Goal: Learn about a topic: Learn about a topic

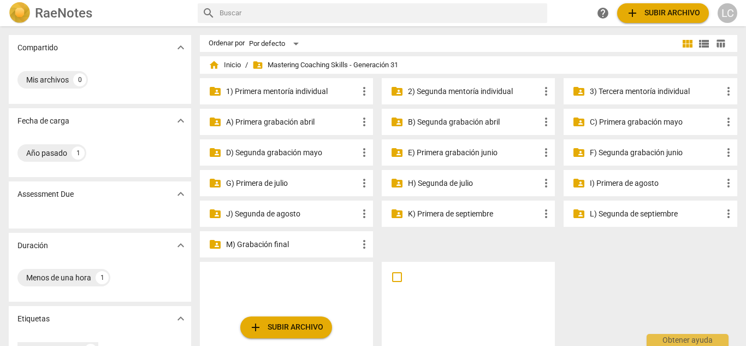
click at [279, 183] on p "G) Primera de julio" at bounding box center [292, 183] width 132 height 11
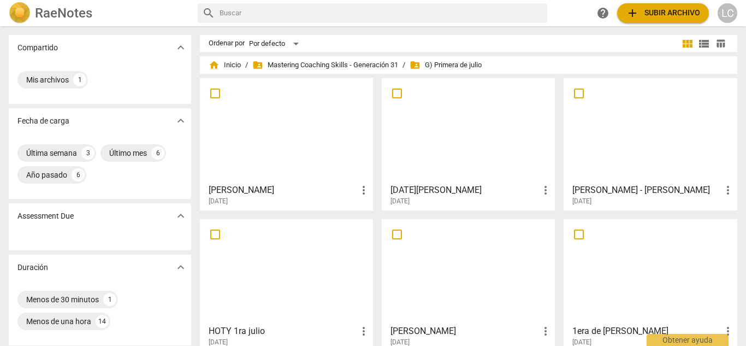
click at [315, 146] on div at bounding box center [287, 130] width 166 height 97
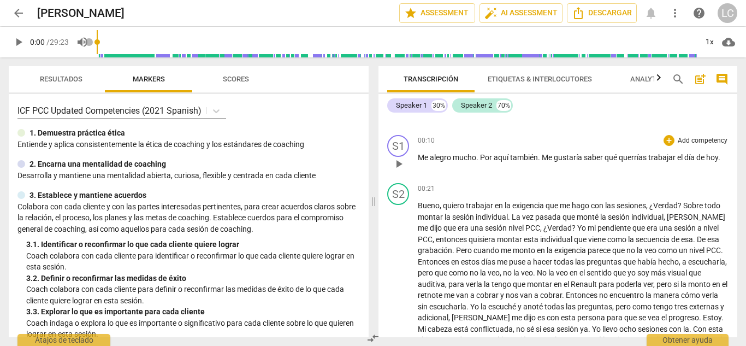
scroll to position [83, 0]
click at [680, 136] on p "Add competency" at bounding box center [703, 141] width 52 height 10
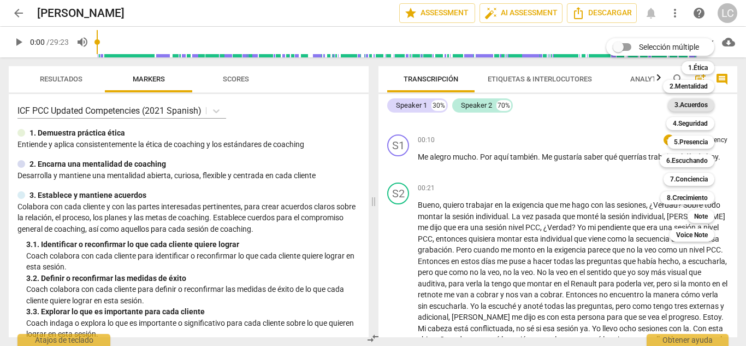
click at [678, 104] on b "3.Acuerdos" at bounding box center [691, 104] width 33 height 13
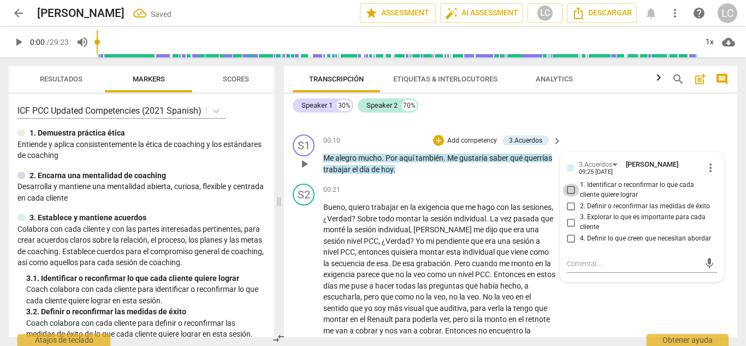
click at [571, 187] on input "1. Identificar o reconfirmar lo que cada cliente quiere lograr" at bounding box center [571, 190] width 17 height 13
click at [569, 189] on input "1. Identificar o reconfirmar lo que cada cliente quiere lograr" at bounding box center [571, 190] width 17 height 13
checkbox input "false"
click at [569, 239] on input "4. Definir lo que creen que necesitan abordar" at bounding box center [571, 238] width 17 height 13
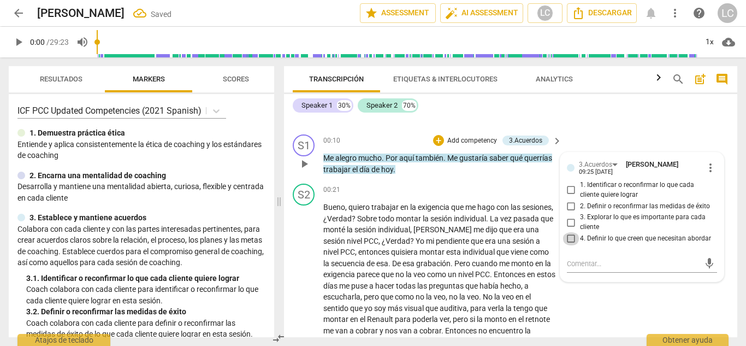
checkbox input "true"
click at [567, 220] on input "3. Explorar lo que es importante para cada cliente" at bounding box center [571, 222] width 17 height 13
checkbox input "true"
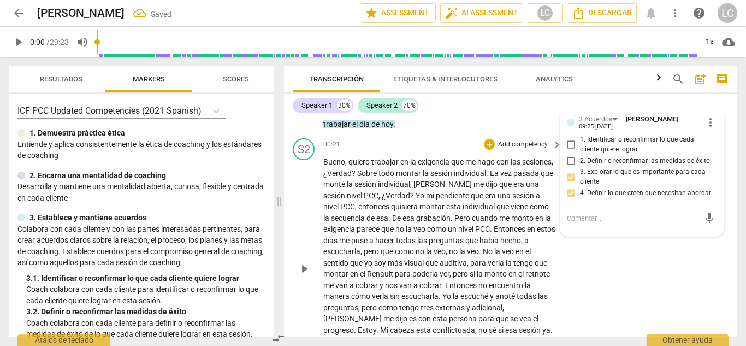
scroll to position [129, 0]
click at [306, 270] on span "play_arrow" at bounding box center [304, 268] width 13 height 13
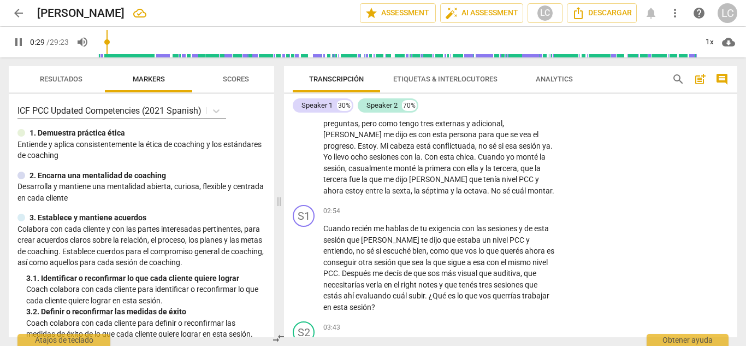
scroll to position [315, 0]
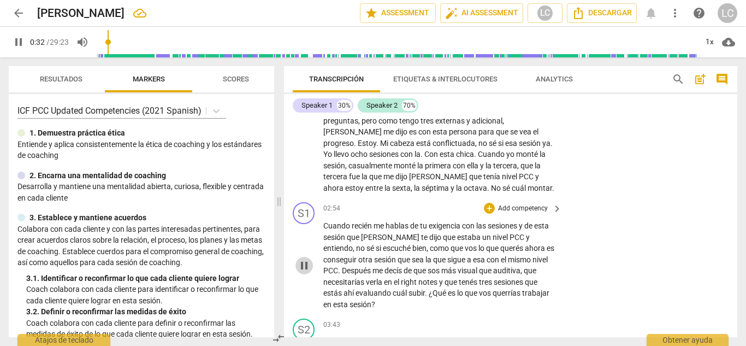
click at [302, 264] on span "pause" at bounding box center [304, 265] width 13 height 13
click at [302, 264] on span "play_arrow" at bounding box center [304, 265] width 13 height 13
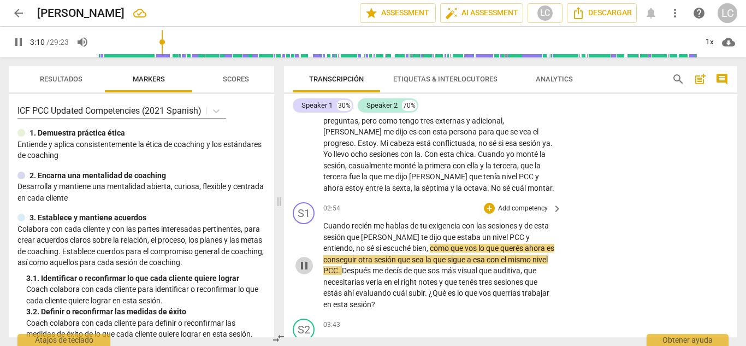
click at [304, 268] on span "pause" at bounding box center [304, 265] width 13 height 13
click at [306, 264] on span "play_arrow" at bounding box center [304, 265] width 13 height 13
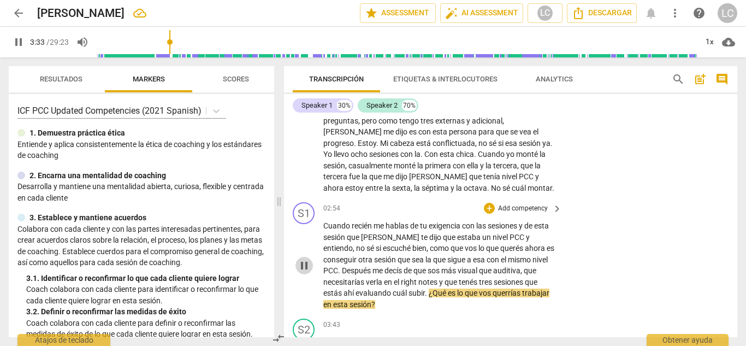
click at [306, 262] on span "pause" at bounding box center [304, 265] width 13 height 13
type input "214"
click at [499, 203] on div "+ Add competency" at bounding box center [516, 208] width 65 height 11
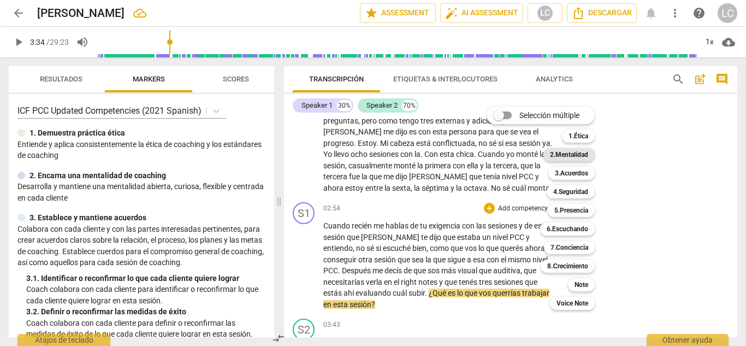
click at [585, 154] on b "2.Mentalidad" at bounding box center [569, 154] width 38 height 13
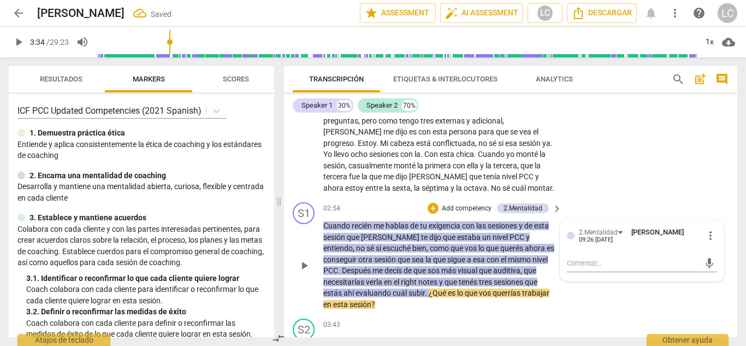
click at [464, 205] on p "Add competency" at bounding box center [467, 209] width 52 height 10
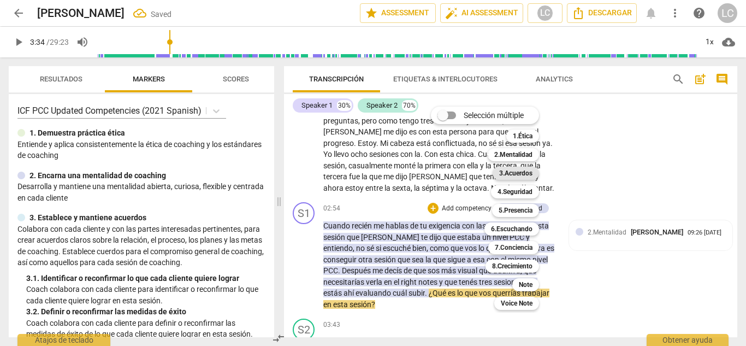
click at [519, 173] on b "3.Acuerdos" at bounding box center [515, 173] width 33 height 13
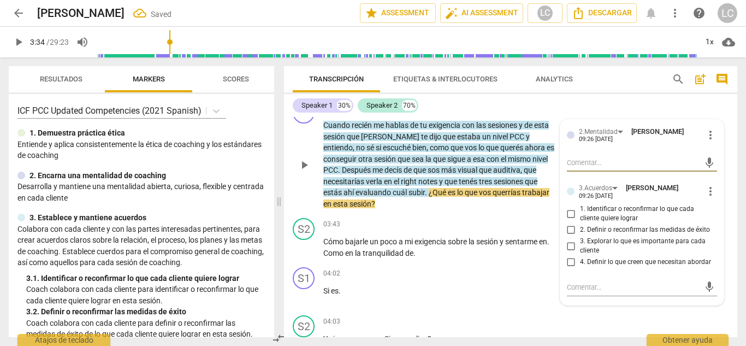
scroll to position [416, 0]
click at [568, 245] on input "3. Explorar lo que es importante para cada cliente" at bounding box center [571, 245] width 17 height 13
checkbox input "true"
click at [567, 264] on input "4. Definir lo que creen que necesitan abordar" at bounding box center [571, 261] width 17 height 13
checkbox input "true"
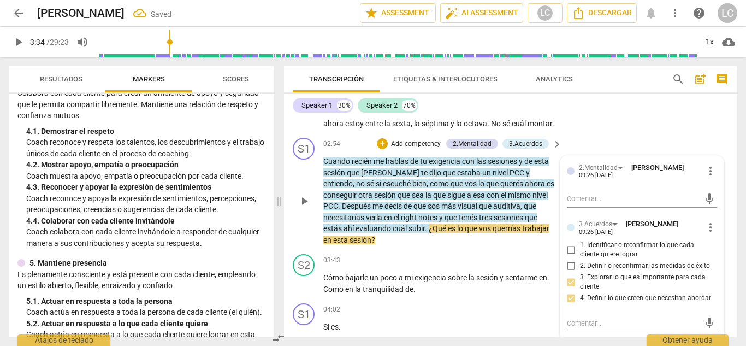
scroll to position [378, 0]
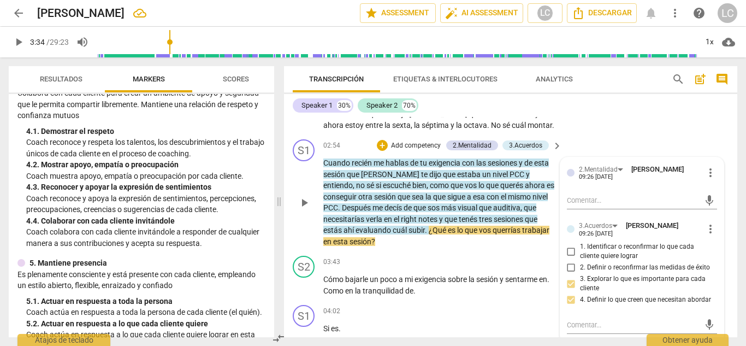
click at [419, 142] on p "Add competency" at bounding box center [416, 146] width 52 height 10
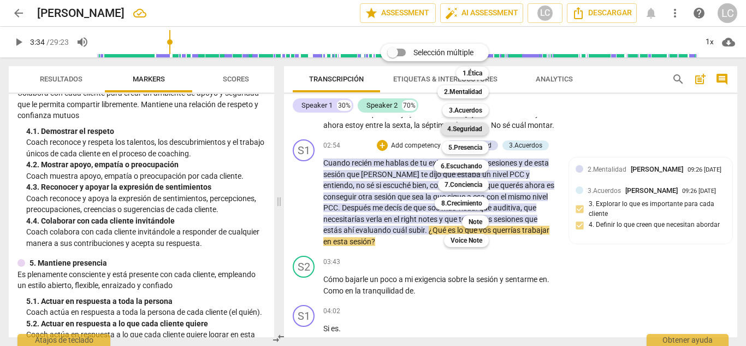
click at [463, 127] on b "4.Seguridad" at bounding box center [465, 128] width 35 height 13
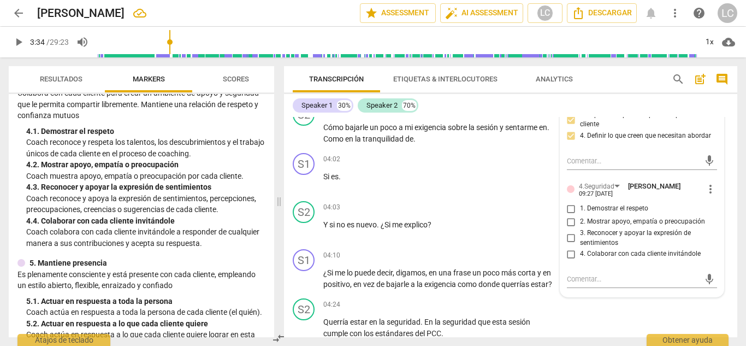
scroll to position [543, 0]
click at [571, 211] on input "1. Demostrar el respeto" at bounding box center [571, 208] width 17 height 13
checkbox input "true"
click at [569, 223] on input "2. Mostrar apoyo, empatía o preocupación" at bounding box center [571, 221] width 17 height 13
checkbox input "true"
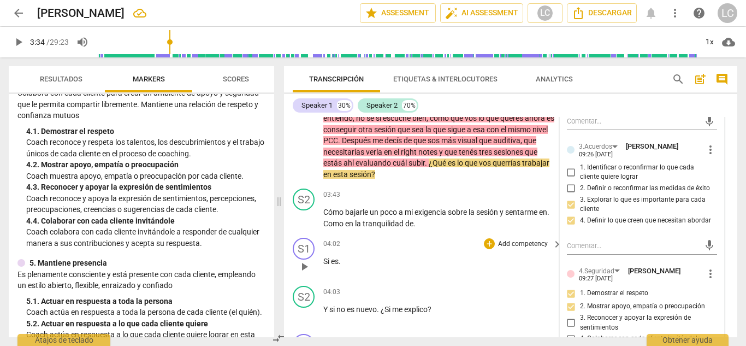
scroll to position [457, 0]
click at [304, 132] on span "play_arrow" at bounding box center [304, 129] width 13 height 13
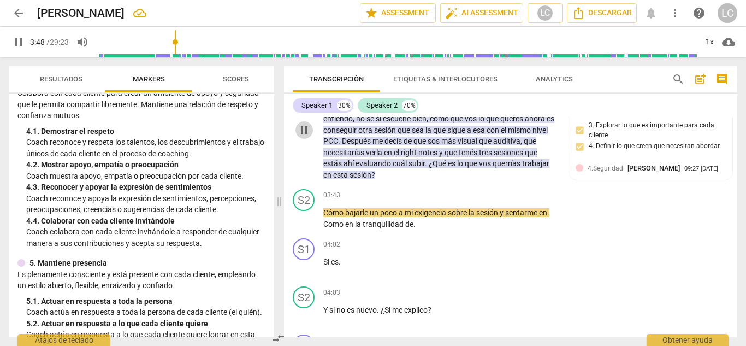
click at [304, 132] on span "pause" at bounding box center [304, 129] width 13 height 13
click at [304, 132] on span "play_arrow" at bounding box center [304, 129] width 13 height 13
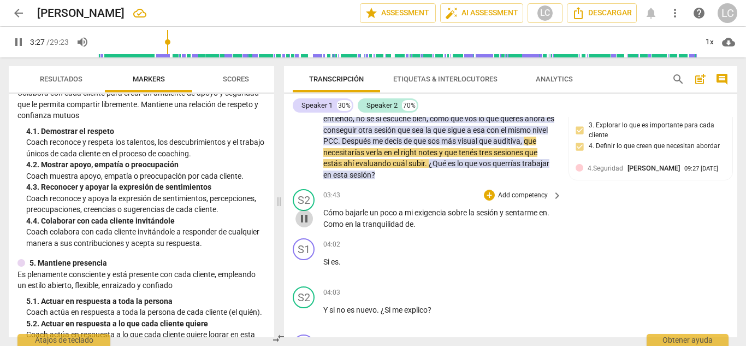
click at [305, 215] on span "pause" at bounding box center [304, 218] width 13 height 13
click at [305, 215] on span "play_arrow" at bounding box center [304, 218] width 13 height 13
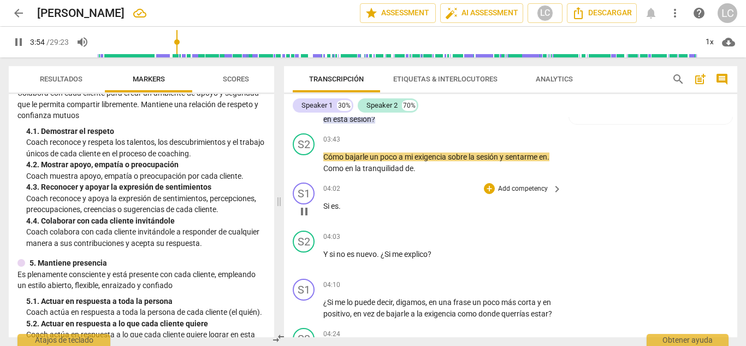
scroll to position [521, 0]
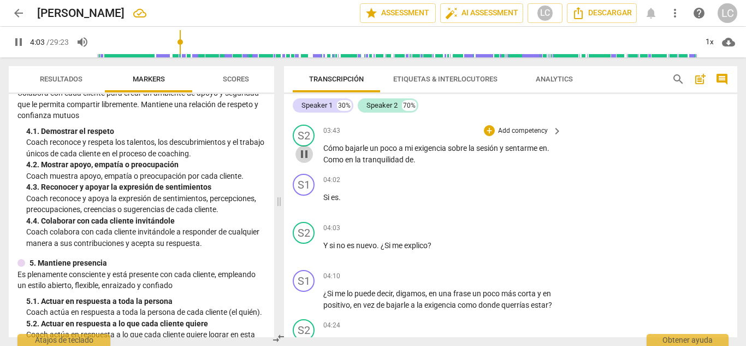
click at [308, 154] on span "pause" at bounding box center [304, 154] width 13 height 13
click at [326, 196] on span "Si" at bounding box center [327, 197] width 8 height 9
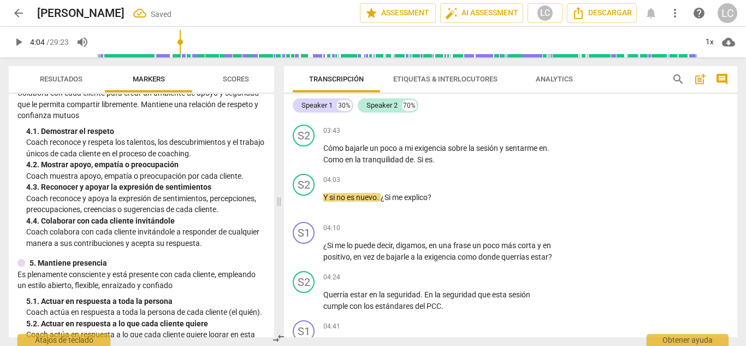
click at [326, 196] on span "Y" at bounding box center [326, 197] width 6 height 9
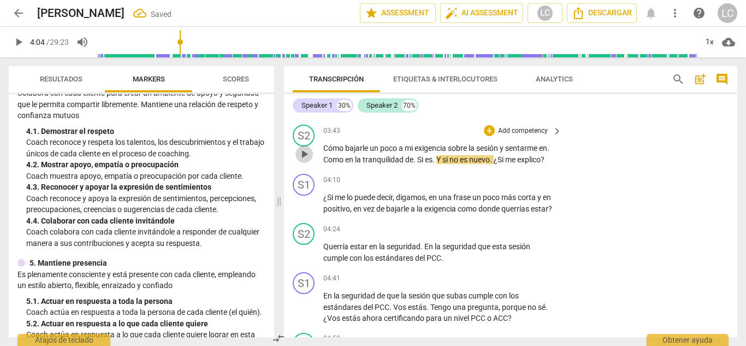
click at [309, 152] on span "play_arrow" at bounding box center [304, 154] width 13 height 13
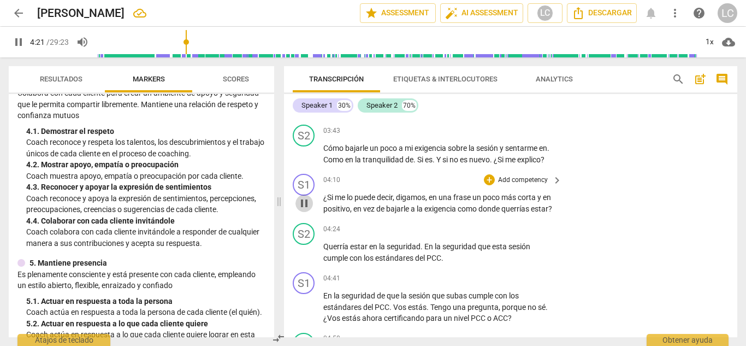
click at [307, 208] on span "pause" at bounding box center [304, 203] width 13 height 13
type input "262"
click at [527, 177] on p "Add competency" at bounding box center [523, 180] width 52 height 10
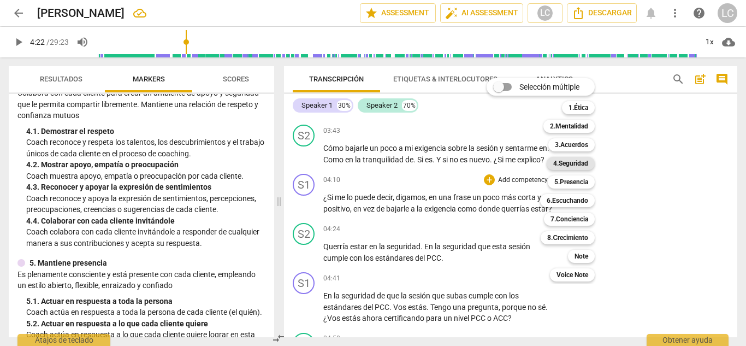
click at [584, 167] on b "4.Seguridad" at bounding box center [571, 163] width 35 height 13
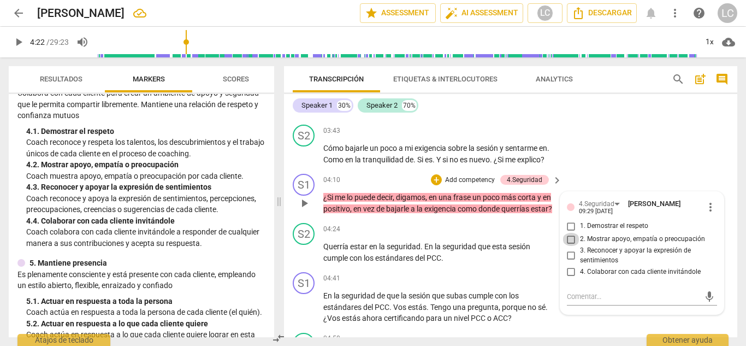
click at [572, 237] on input "2. Mostrar apoyo, empatía o preocupación" at bounding box center [571, 239] width 17 height 13
checkbox input "true"
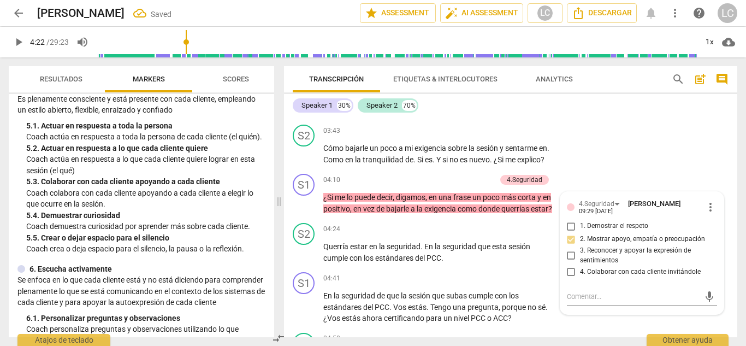
scroll to position [515, 0]
click at [463, 178] on p "Add competency" at bounding box center [470, 180] width 52 height 10
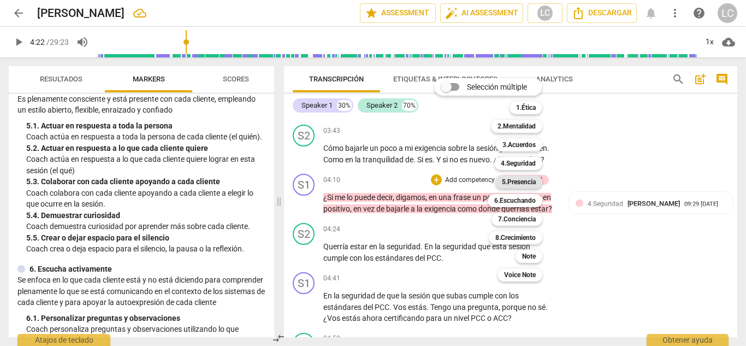
click at [522, 183] on b "5.Presencia" at bounding box center [519, 181] width 34 height 13
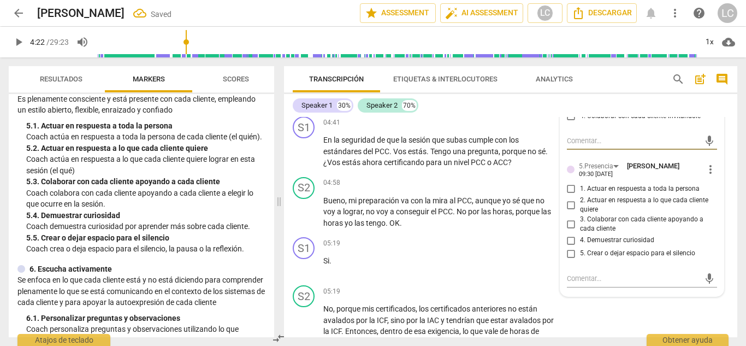
scroll to position [678, 0]
click at [569, 202] on input "2. Actuar en respuesta a lo que cada cliente quiere" at bounding box center [571, 204] width 17 height 13
checkbox input "true"
click at [567, 240] on input "4. Demuestrar curiosidad" at bounding box center [571, 239] width 17 height 13
checkbox input "true"
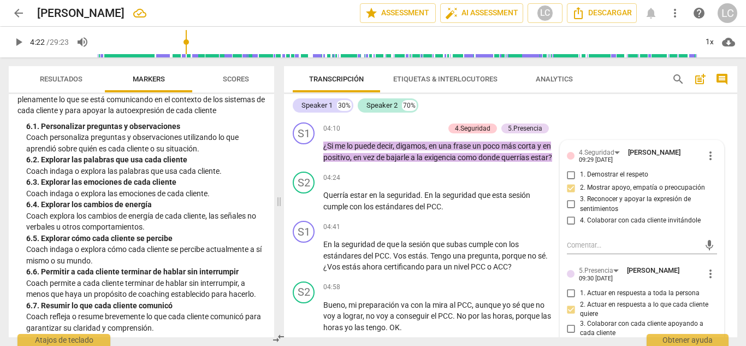
scroll to position [707, 0]
click at [430, 130] on p "Add competency" at bounding box center [418, 129] width 52 height 10
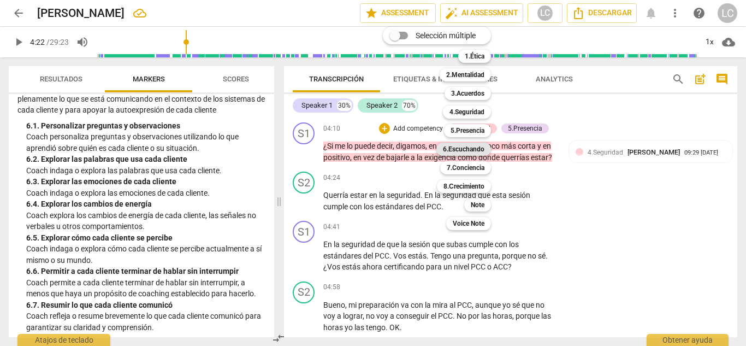
click at [475, 150] on b "6.Escuchando" at bounding box center [464, 149] width 42 height 13
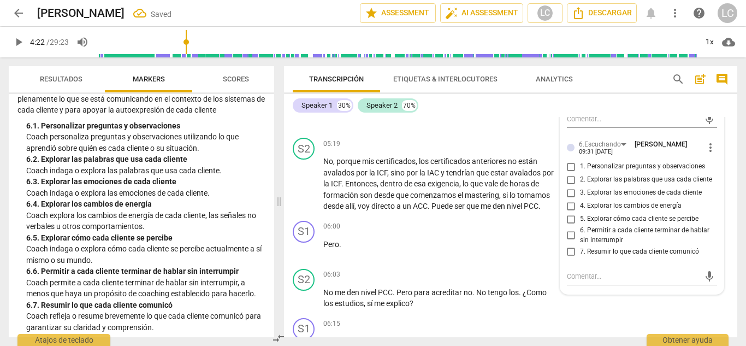
scroll to position [858, 0]
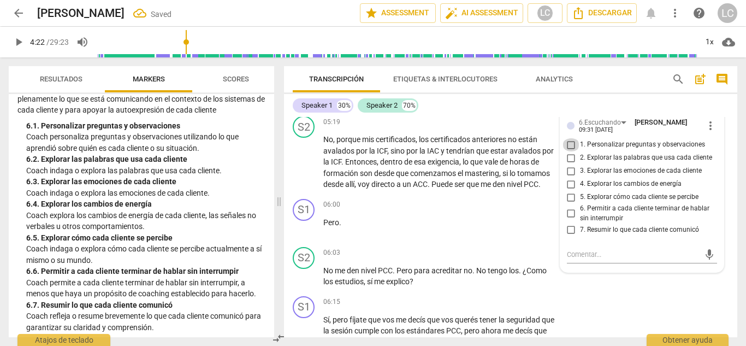
click at [569, 146] on input "1. Personalizar preguntas y observaciones" at bounding box center [571, 144] width 17 height 13
checkbox input "true"
click at [568, 157] on input "2. Explorar las palabras que usa cada cliente" at bounding box center [571, 157] width 17 height 13
checkbox input "true"
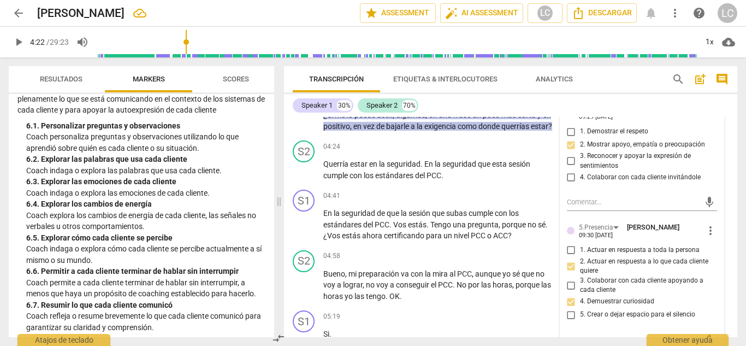
scroll to position [615, 0]
click at [302, 177] on span "play_arrow" at bounding box center [304, 170] width 13 height 13
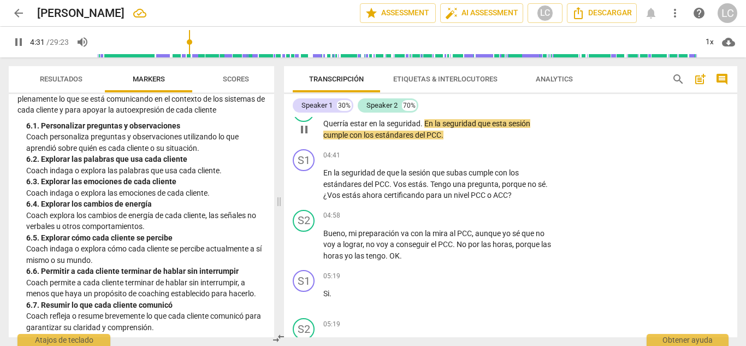
scroll to position [657, 0]
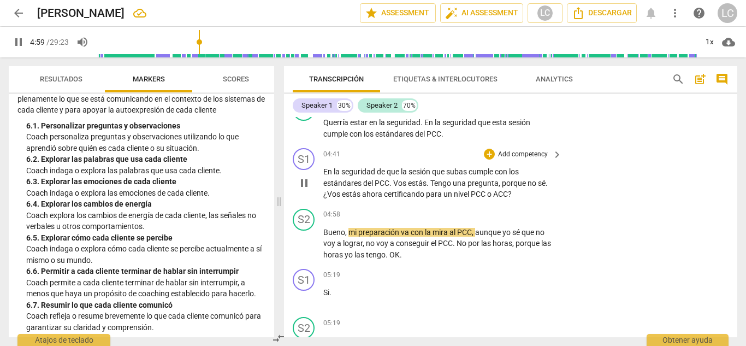
click at [502, 160] on p "Add competency" at bounding box center [523, 155] width 52 height 10
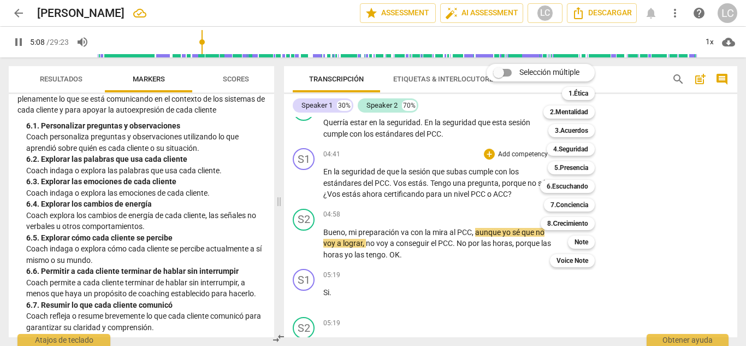
click at [312, 137] on div at bounding box center [373, 173] width 746 height 346
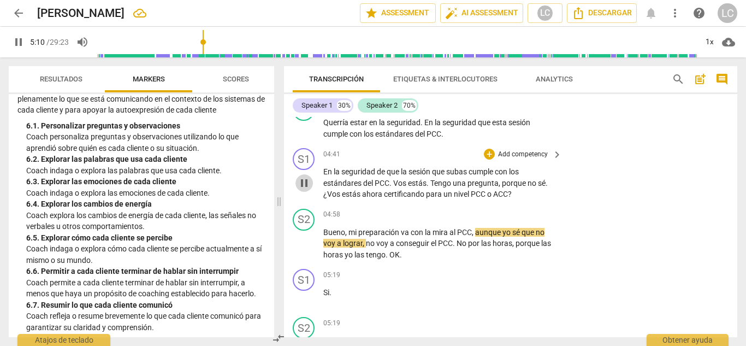
click at [307, 190] on span "pause" at bounding box center [304, 182] width 13 height 13
type input "311"
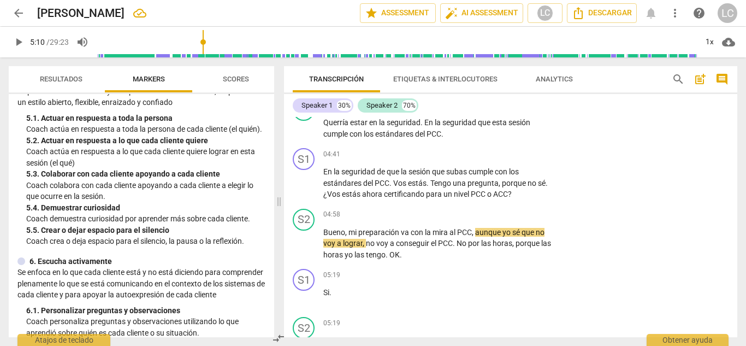
scroll to position [502, 0]
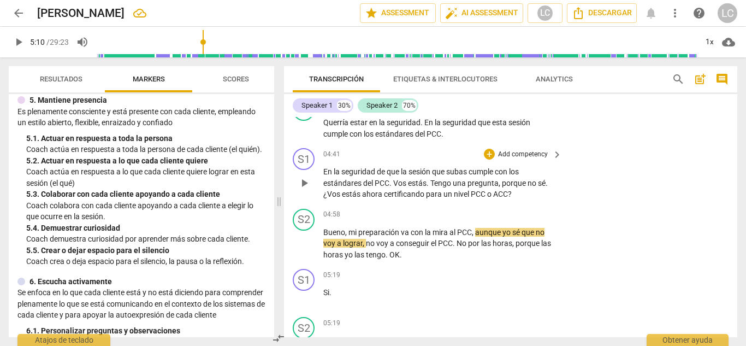
click at [510, 160] on p "Add competency" at bounding box center [523, 155] width 52 height 10
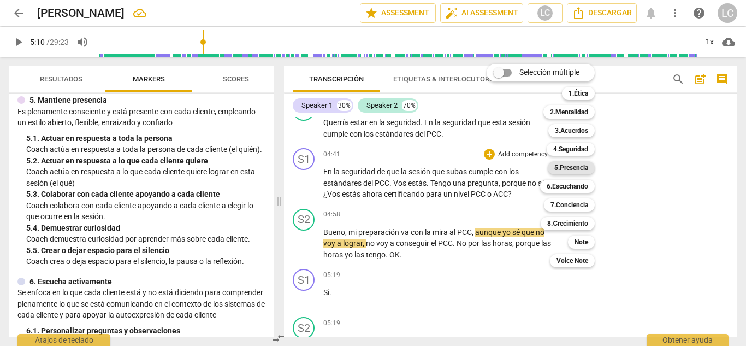
click at [570, 171] on b "5.Presencia" at bounding box center [572, 167] width 34 height 13
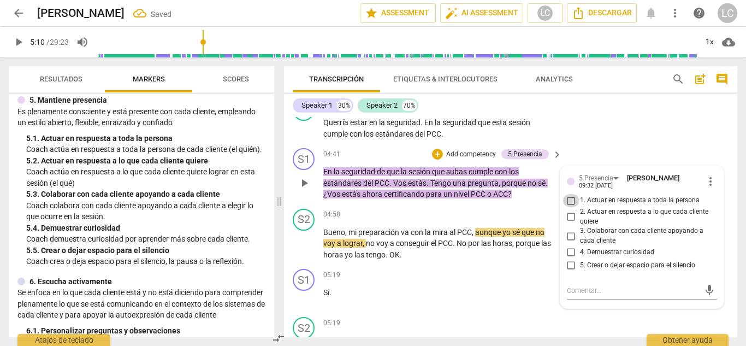
click at [570, 207] on input "1. Actuar en respuesta a toda la persona" at bounding box center [571, 200] width 17 height 13
checkbox input "true"
click at [572, 223] on input "2. Actuar en respuesta a lo que cada cliente quiere" at bounding box center [571, 216] width 17 height 13
checkbox input "true"
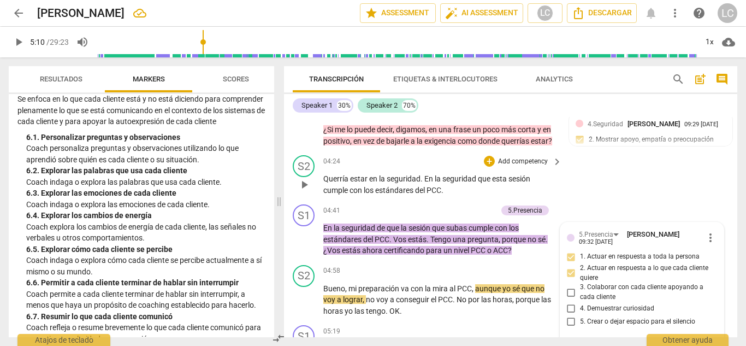
scroll to position [602, 0]
click at [476, 215] on p "Add competency" at bounding box center [471, 210] width 52 height 10
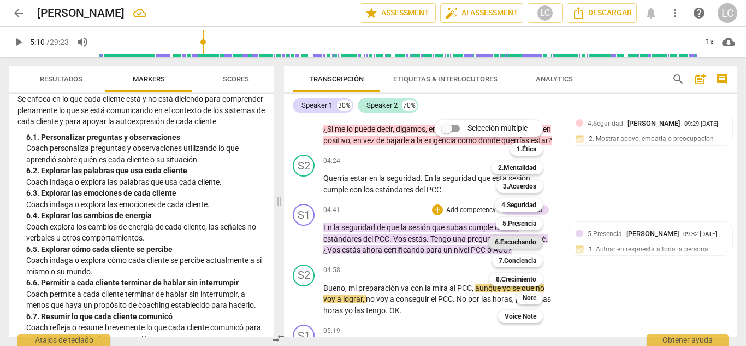
click at [507, 242] on b "6.Escuchando" at bounding box center [516, 242] width 42 height 13
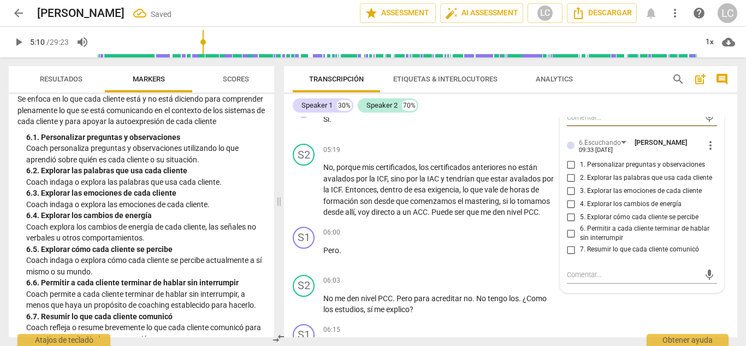
scroll to position [843, 0]
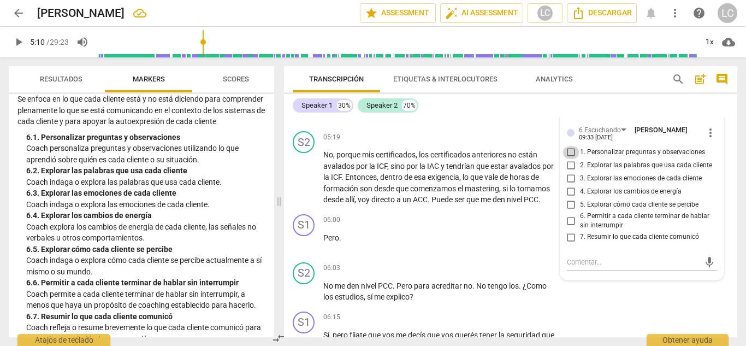
click at [567, 159] on input "1. Personalizar preguntas y observaciones" at bounding box center [571, 152] width 17 height 13
click at [570, 159] on input "1. Personalizar preguntas y observaciones" at bounding box center [571, 152] width 17 height 13
checkbox input "true"
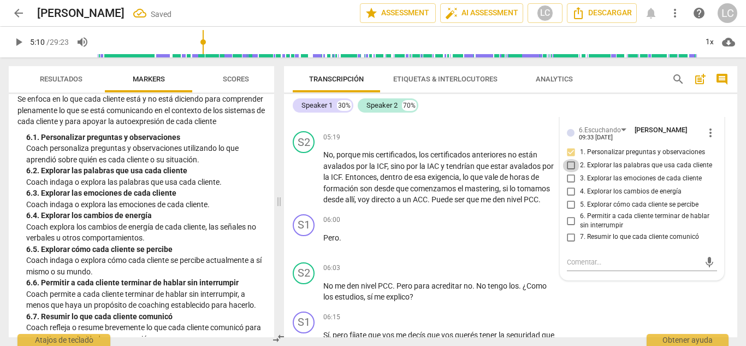
click at [567, 172] on input "2. Explorar las palabras que usa cada cliente" at bounding box center [571, 165] width 17 height 13
checkbox input "true"
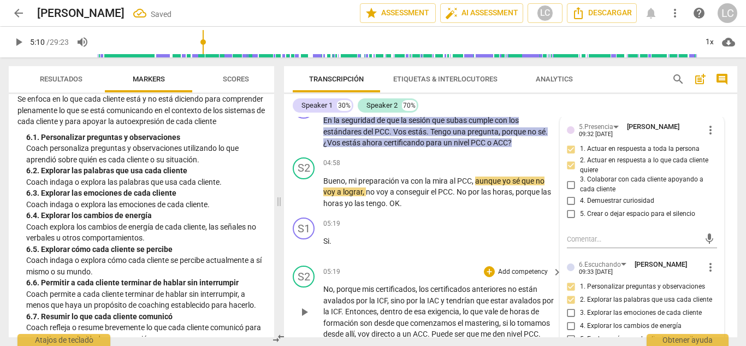
scroll to position [708, 0]
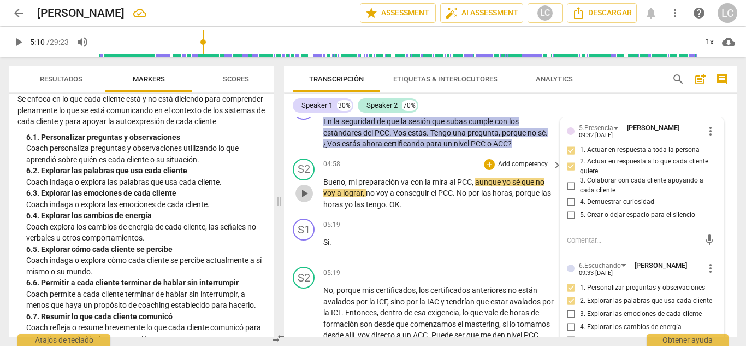
click at [304, 200] on span "play_arrow" at bounding box center [304, 193] width 13 height 13
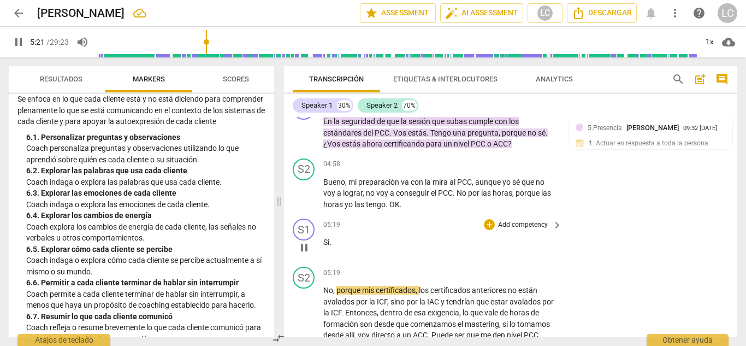
click at [322, 252] on div "play_arrow pause" at bounding box center [310, 247] width 28 height 14
click at [325, 246] on span "Si" at bounding box center [326, 242] width 6 height 9
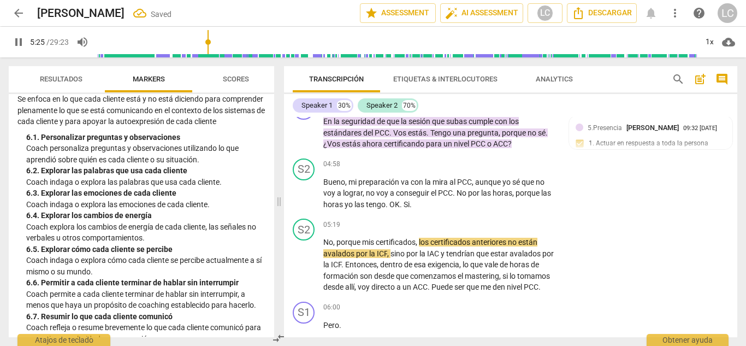
click at [325, 246] on span "No" at bounding box center [328, 242] width 10 height 9
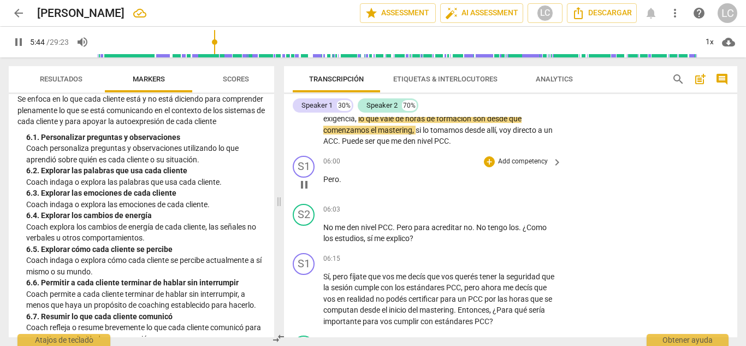
scroll to position [827, 0]
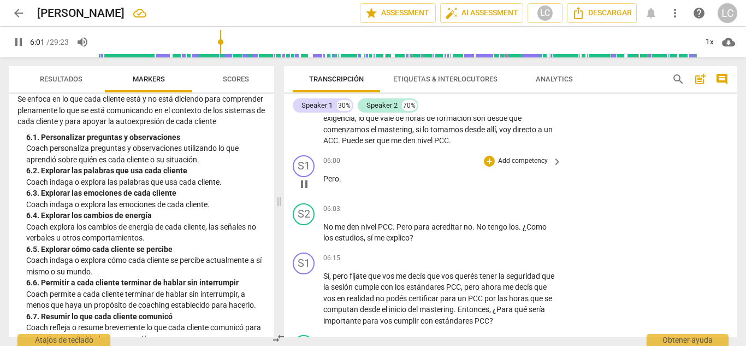
click at [323, 183] on span "Pero" at bounding box center [331, 178] width 16 height 9
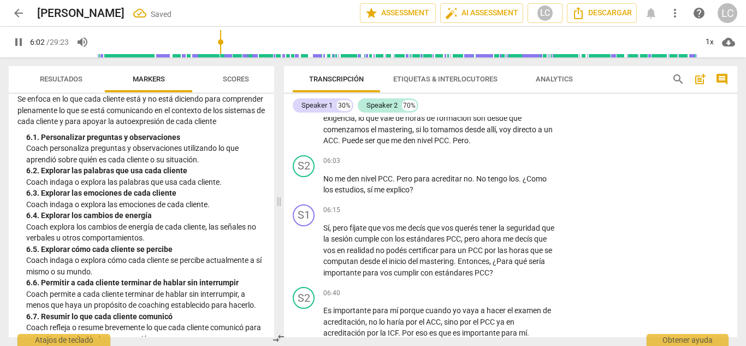
scroll to position [779, 0]
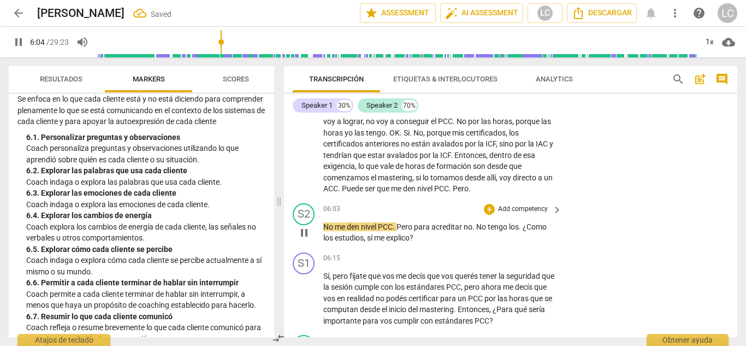
click at [326, 231] on span "No" at bounding box center [328, 226] width 11 height 9
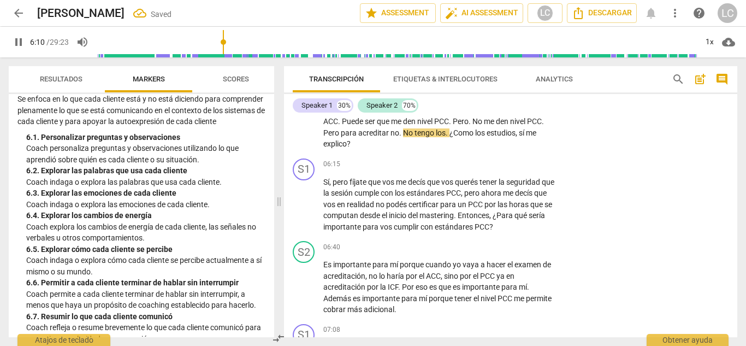
scroll to position [851, 0]
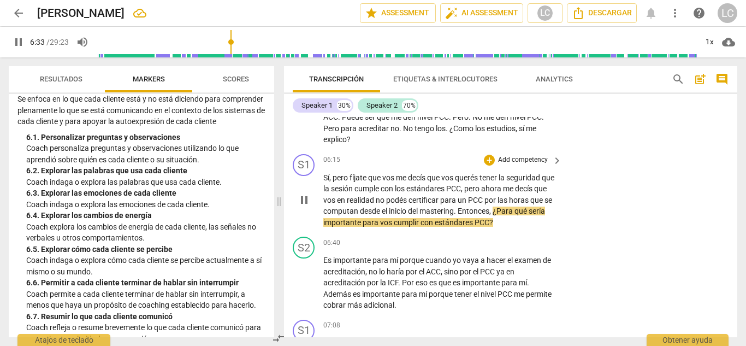
click at [535, 165] on p "Add competency" at bounding box center [523, 160] width 52 height 10
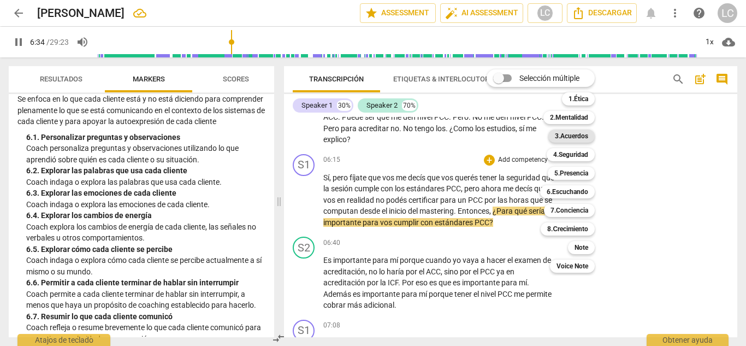
click at [579, 138] on b "3.Acuerdos" at bounding box center [571, 136] width 33 height 13
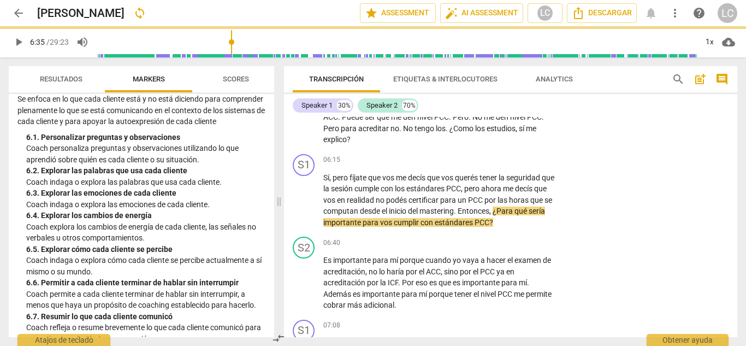
type input "395"
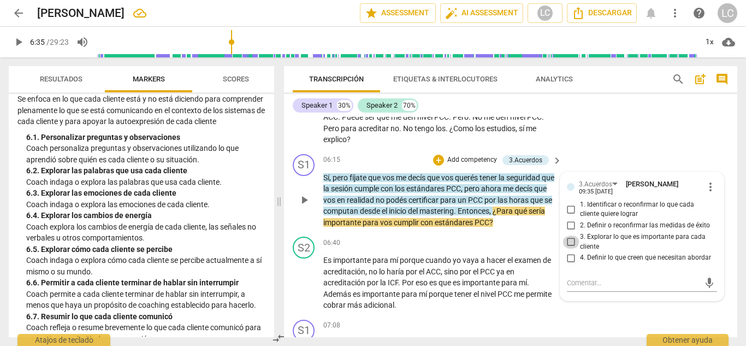
click at [566, 249] on input "3. Explorar lo que es importante para cada cliente" at bounding box center [571, 242] width 17 height 13
checkbox input "true"
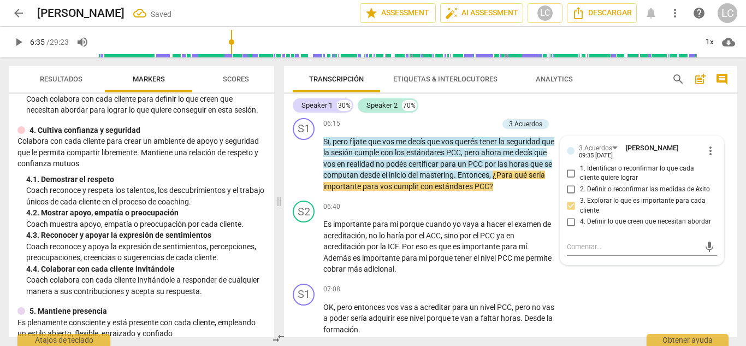
scroll to position [268, 0]
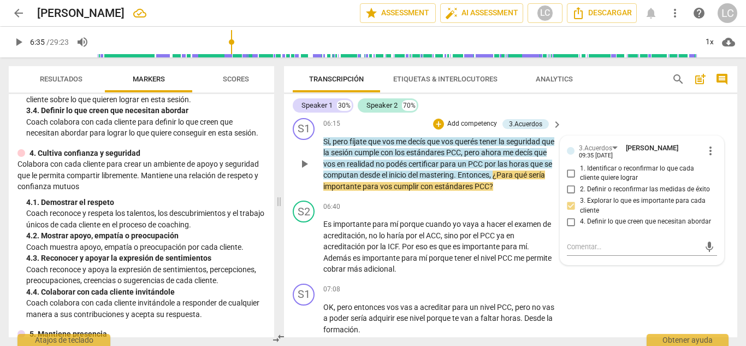
click at [464, 129] on p "Add competency" at bounding box center [472, 124] width 52 height 10
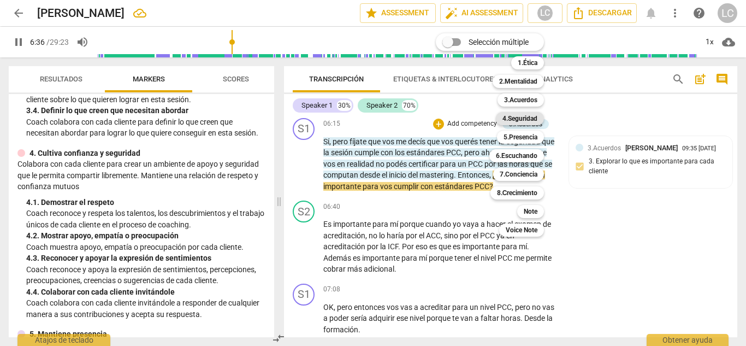
click at [524, 119] on b "4.Seguridad" at bounding box center [520, 118] width 35 height 13
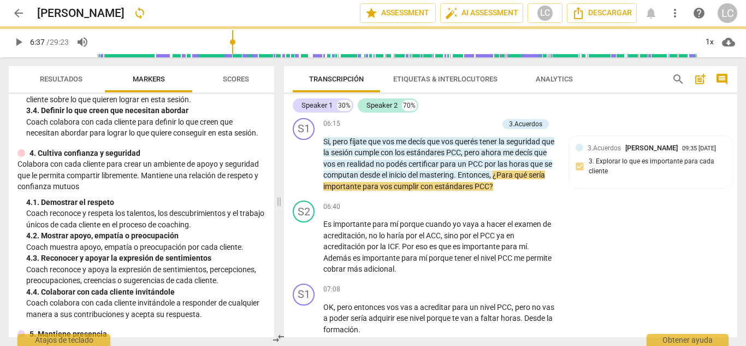
type input "397"
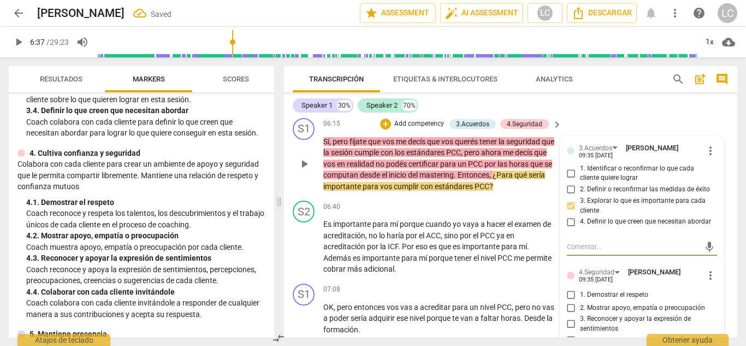
click at [568, 301] on input "1. Demostrar el respeto" at bounding box center [571, 294] width 17 height 13
checkbox input "true"
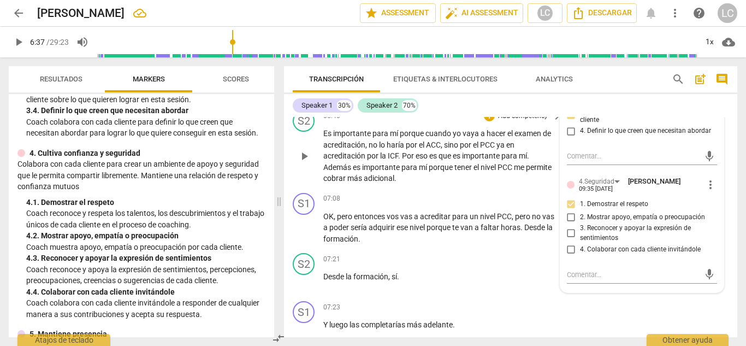
scroll to position [978, 0]
click at [309, 162] on span "play_arrow" at bounding box center [304, 155] width 13 height 13
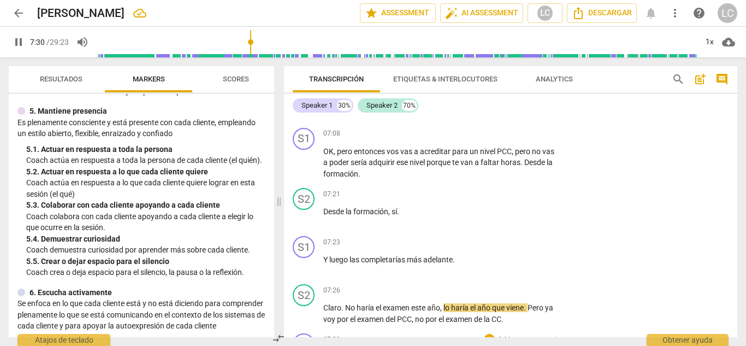
scroll to position [1042, 0]
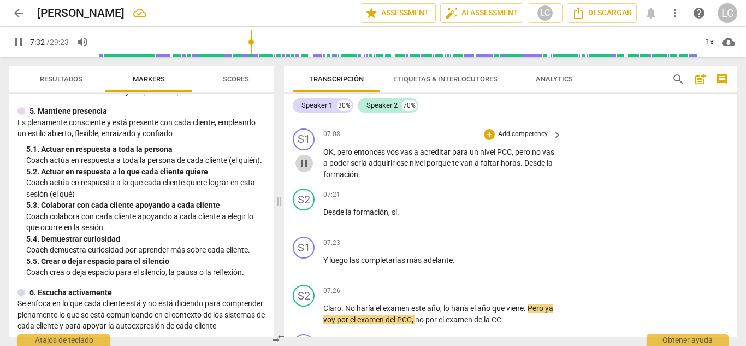
click at [305, 170] on span "pause" at bounding box center [304, 163] width 13 height 13
type input "453"
click at [515, 139] on p "Add competency" at bounding box center [523, 135] width 52 height 10
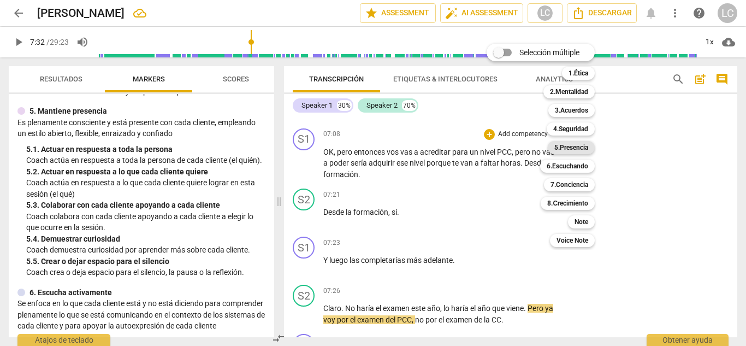
click at [574, 151] on b "5.Presencia" at bounding box center [572, 147] width 34 height 13
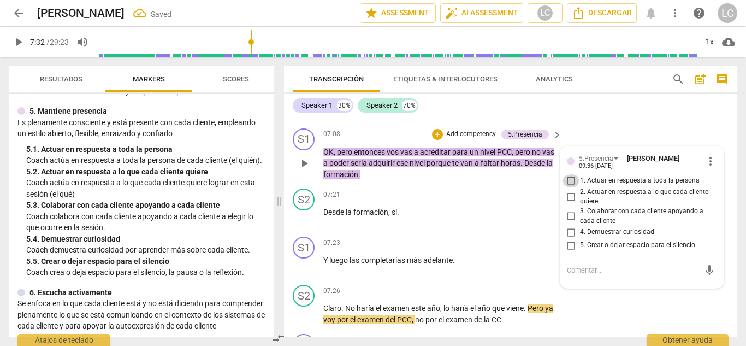
click at [568, 187] on input "1. Actuar en respuesta a toda la persona" at bounding box center [571, 180] width 17 height 13
checkbox input "true"
click at [569, 239] on input "4. Demuestrar curiosidad" at bounding box center [571, 232] width 17 height 13
checkbox input "true"
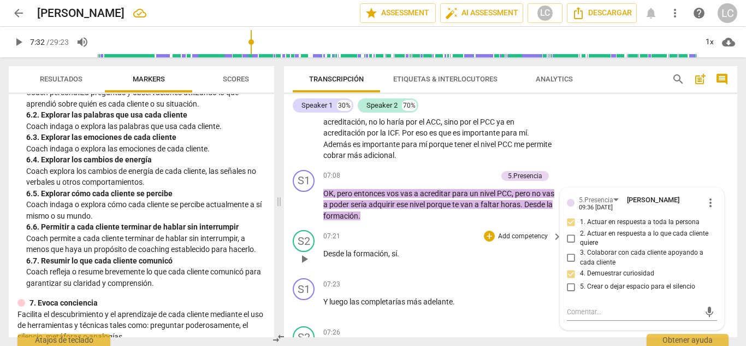
scroll to position [997, 0]
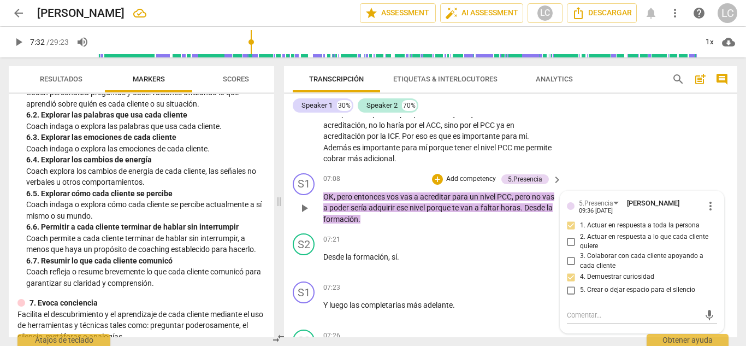
click at [466, 184] on p "Add competency" at bounding box center [471, 179] width 52 height 10
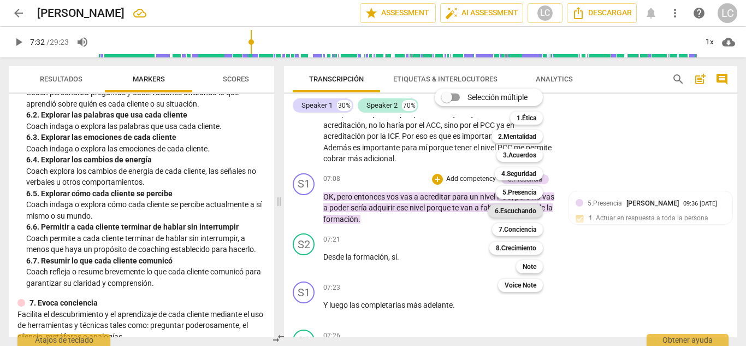
click at [516, 211] on b "6.Escuchando" at bounding box center [516, 210] width 42 height 13
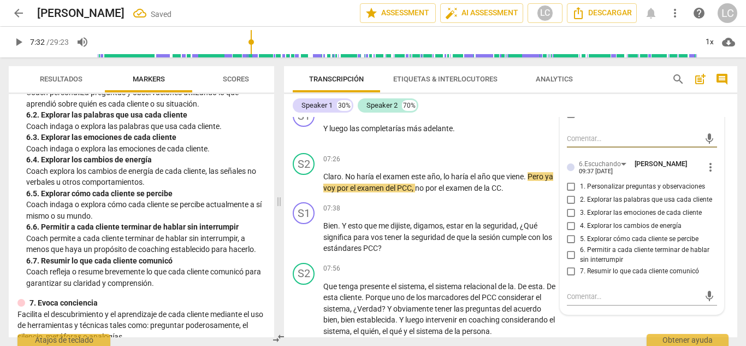
scroll to position [1174, 0]
click at [568, 192] on input "1. Personalizar preguntas y observaciones" at bounding box center [571, 185] width 17 height 13
checkbox input "true"
click at [570, 278] on input "7. Resumir lo que cada cliente comunicó" at bounding box center [571, 270] width 17 height 13
checkbox input "true"
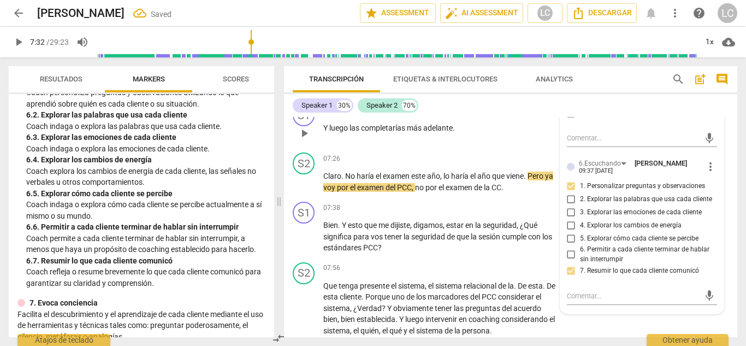
click at [305, 140] on span "play_arrow" at bounding box center [304, 133] width 13 height 13
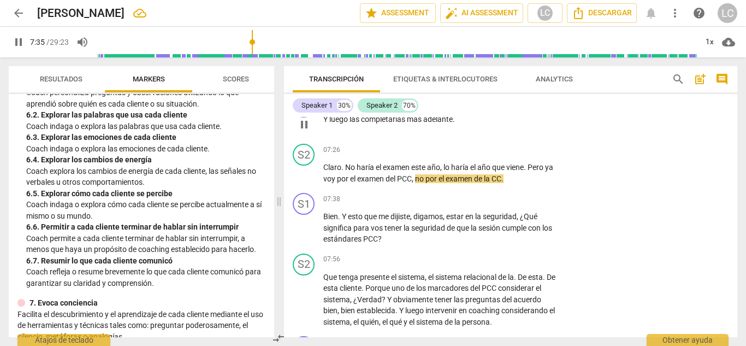
scroll to position [1184, 0]
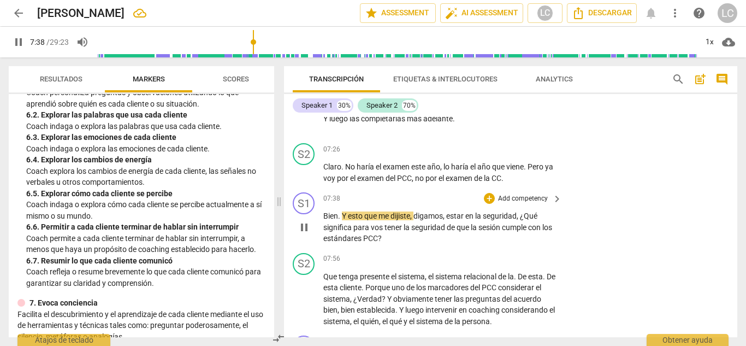
click at [308, 234] on span "pause" at bounding box center [304, 227] width 13 height 13
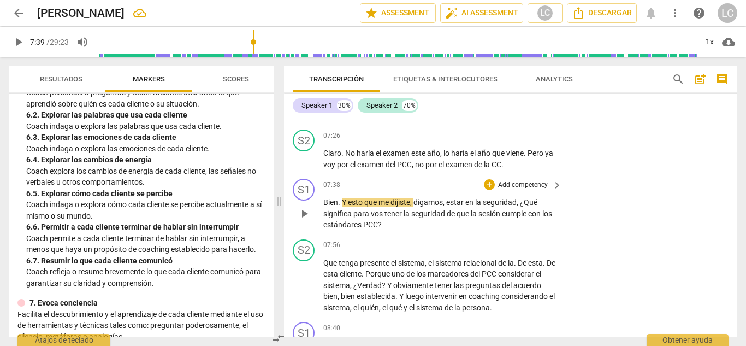
scroll to position [1204, 0]
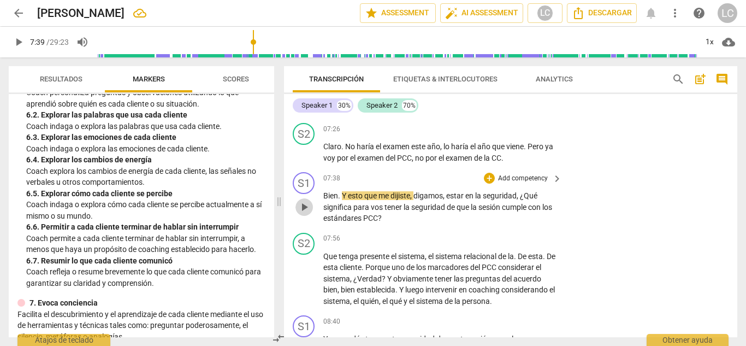
click at [302, 214] on span "play_arrow" at bounding box center [304, 207] width 13 height 13
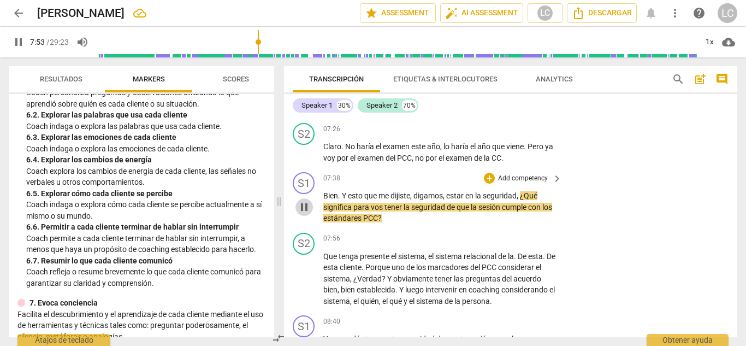
click at [302, 214] on span "pause" at bounding box center [304, 207] width 13 height 13
type input "474"
click at [523, 184] on p "Add competency" at bounding box center [523, 179] width 52 height 10
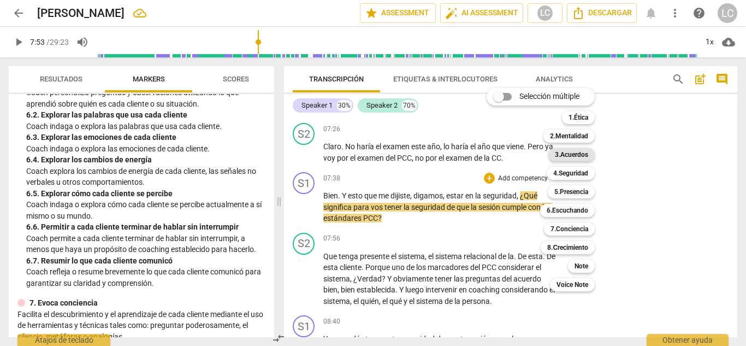
click at [562, 160] on b "3.Acuerdos" at bounding box center [571, 154] width 33 height 13
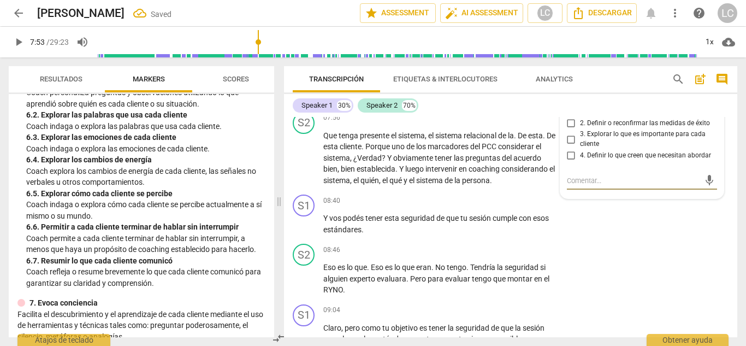
scroll to position [1328, 0]
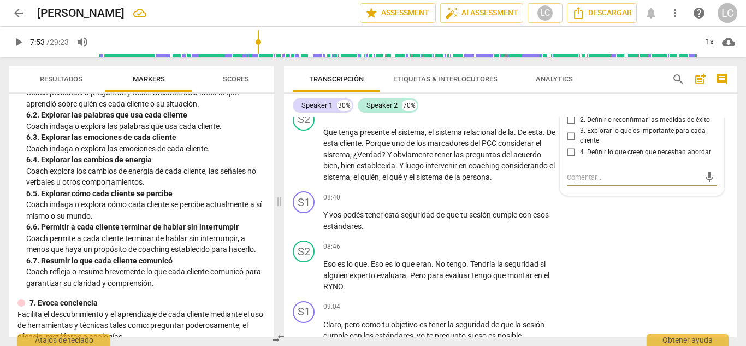
click at [568, 143] on input "3. Explorar lo que es importante para cada cliente" at bounding box center [571, 136] width 17 height 13
checkbox input "true"
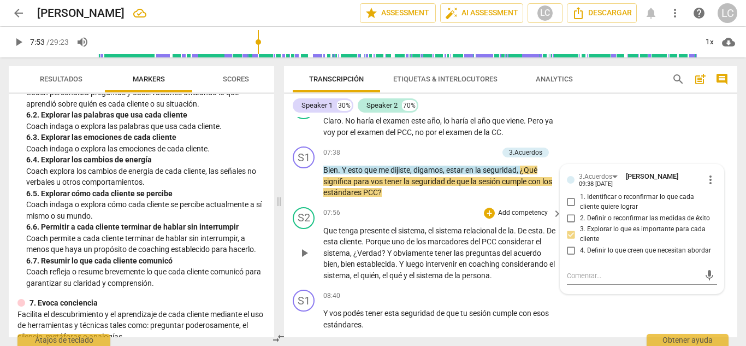
scroll to position [1229, 0]
click at [467, 158] on p "Add competency" at bounding box center [472, 154] width 52 height 10
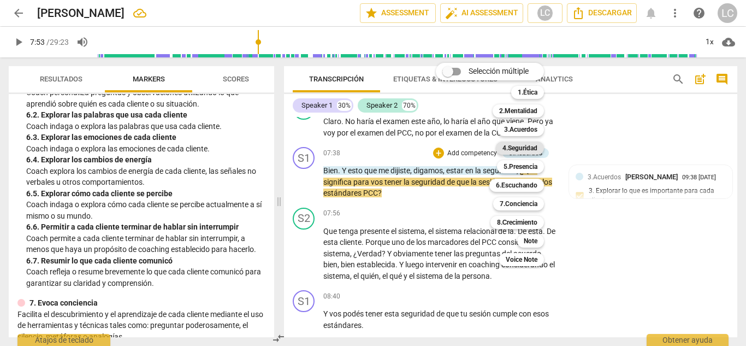
click at [521, 146] on b "4.Seguridad" at bounding box center [520, 148] width 35 height 13
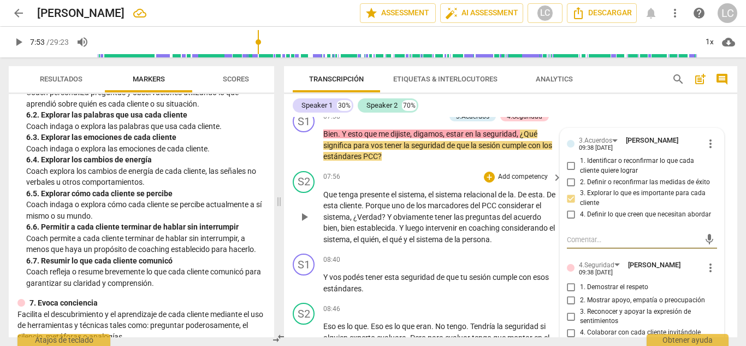
scroll to position [1267, 0]
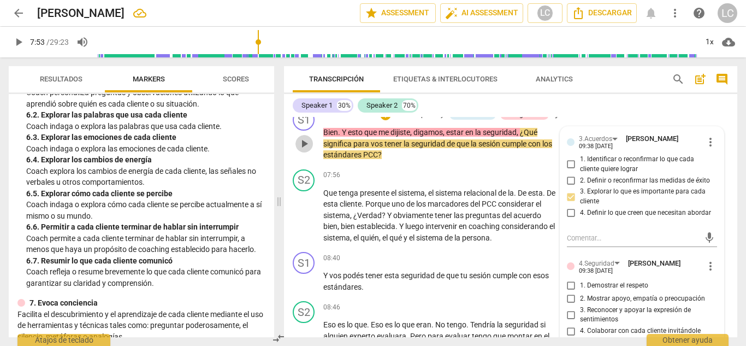
click at [306, 150] on span "play_arrow" at bounding box center [304, 143] width 13 height 13
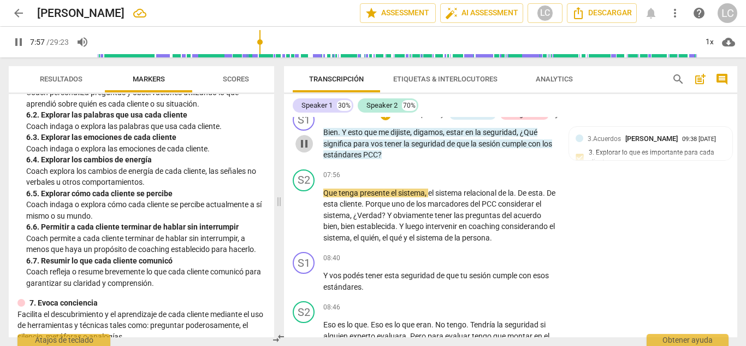
click at [306, 150] on span "pause" at bounding box center [304, 143] width 13 height 13
click at [306, 150] on span "play_arrow" at bounding box center [304, 143] width 13 height 13
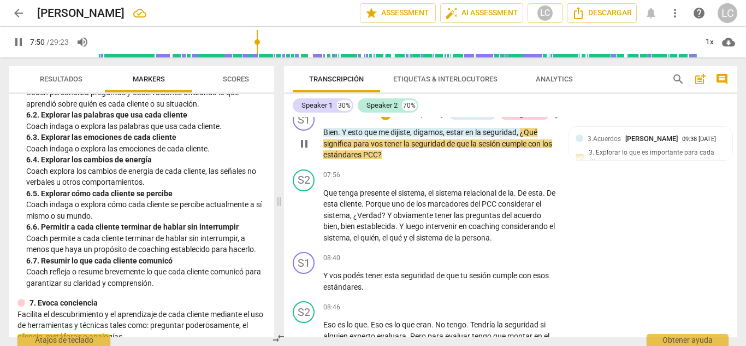
click at [414, 120] on p "Add competency" at bounding box center [419, 115] width 52 height 10
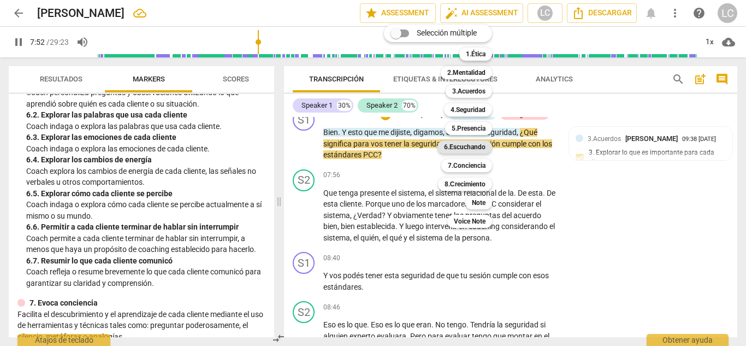
click at [469, 146] on b "6.Escuchando" at bounding box center [465, 146] width 42 height 13
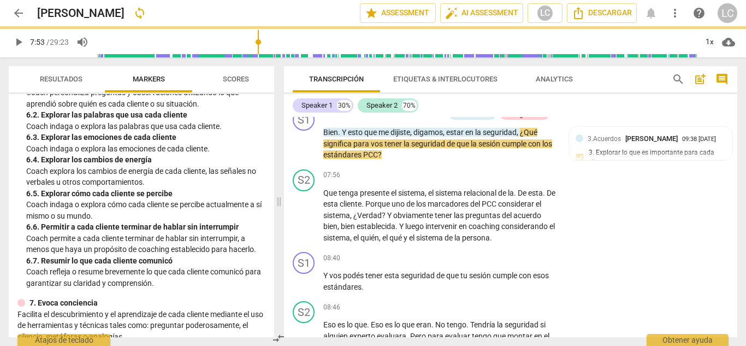
type input "473"
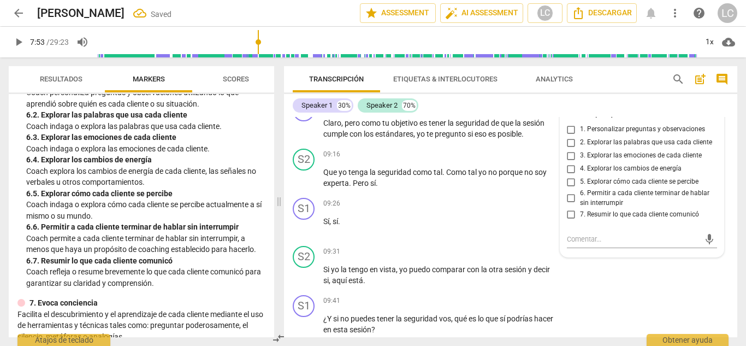
scroll to position [1541, 0]
click at [569, 150] on input "2. Explorar las palabras que usa cada cliente" at bounding box center [571, 143] width 17 height 13
checkbox input "true"
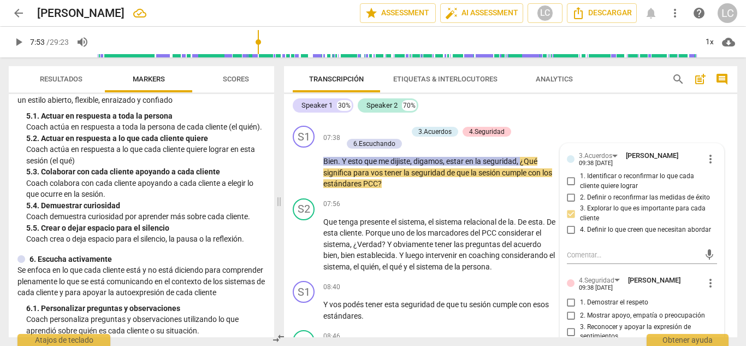
scroll to position [1250, 0]
click at [376, 137] on p "Add competency" at bounding box center [382, 132] width 52 height 10
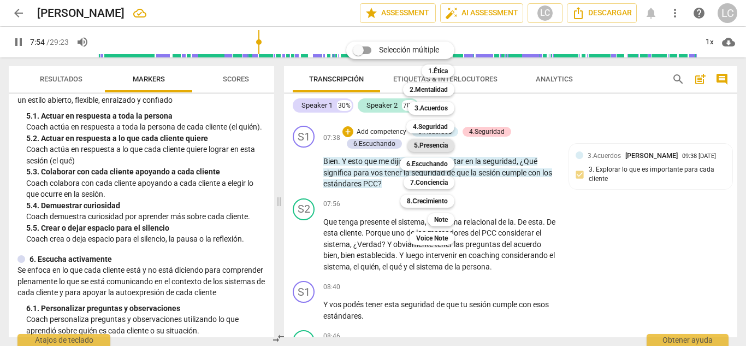
click at [444, 148] on b "5.Presencia" at bounding box center [431, 145] width 34 height 13
type input "475"
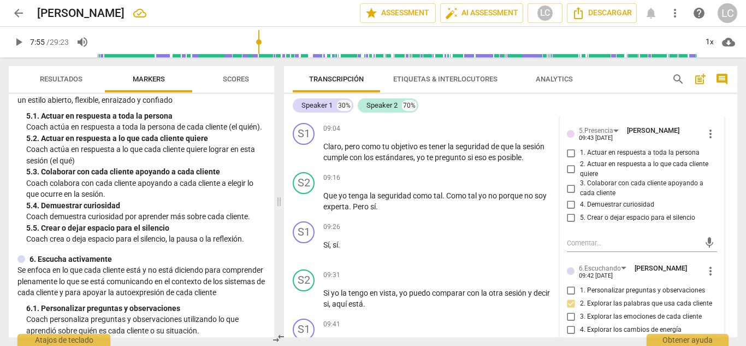
scroll to position [1515, 0]
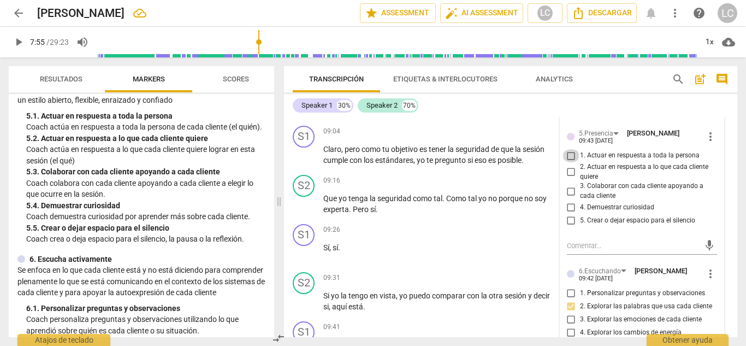
click at [570, 162] on input "1. Actuar en respuesta a toda la persona" at bounding box center [571, 155] width 17 height 13
checkbox input "true"
click at [566, 179] on input "2. Actuar en respuesta a lo que cada cliente quiere" at bounding box center [571, 172] width 17 height 13
checkbox input "true"
click at [570, 214] on input "4. Demuestrar curiosidad" at bounding box center [571, 207] width 17 height 13
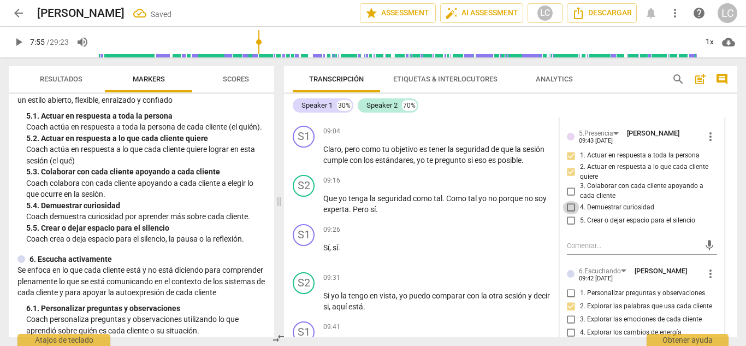
checkbox input "true"
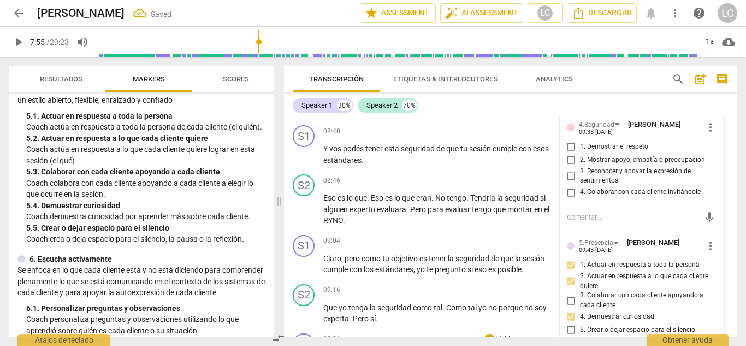
scroll to position [1410, 0]
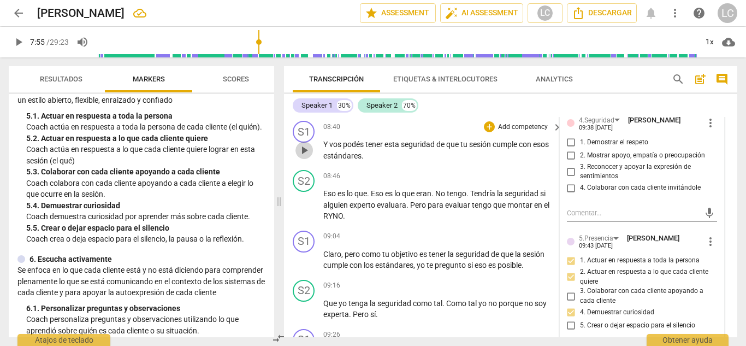
click at [304, 157] on span "play_arrow" at bounding box center [304, 150] width 13 height 13
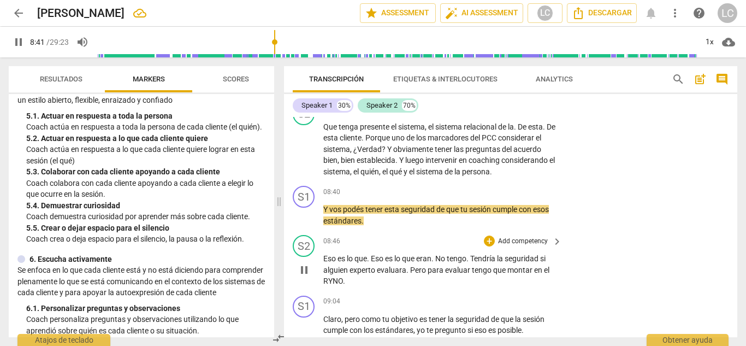
scroll to position [1337, 0]
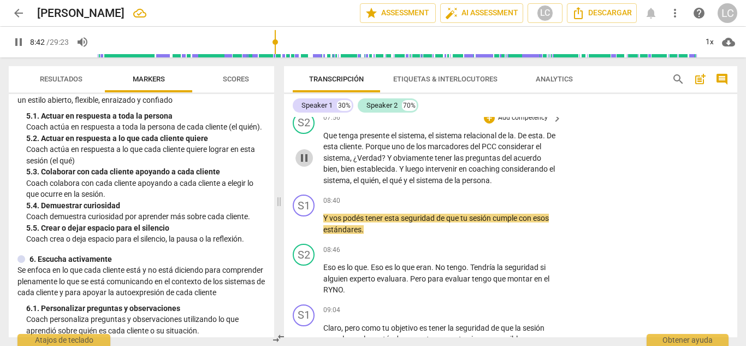
click at [306, 164] on span "pause" at bounding box center [304, 157] width 13 height 13
click at [306, 164] on span "play_arrow" at bounding box center [304, 157] width 13 height 13
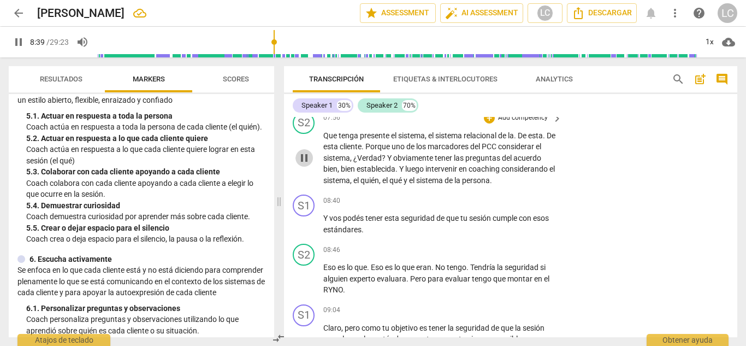
click at [305, 164] on span "pause" at bounding box center [304, 157] width 13 height 13
click at [307, 231] on span "play_arrow" at bounding box center [304, 223] width 13 height 13
click at [303, 231] on span "pause" at bounding box center [304, 223] width 13 height 13
type input "527"
click at [523, 206] on p "Add competency" at bounding box center [523, 201] width 52 height 10
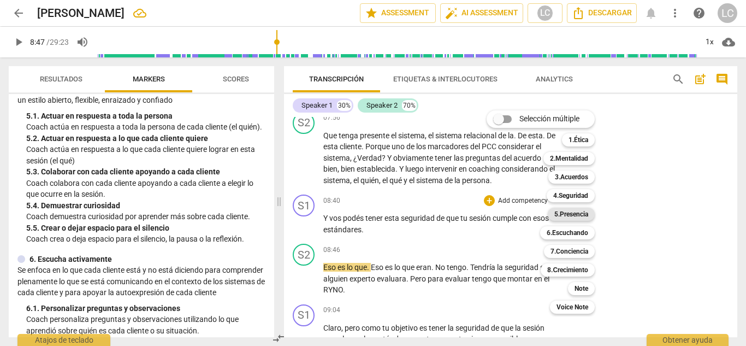
click at [567, 214] on b "5.Presencia" at bounding box center [572, 214] width 34 height 13
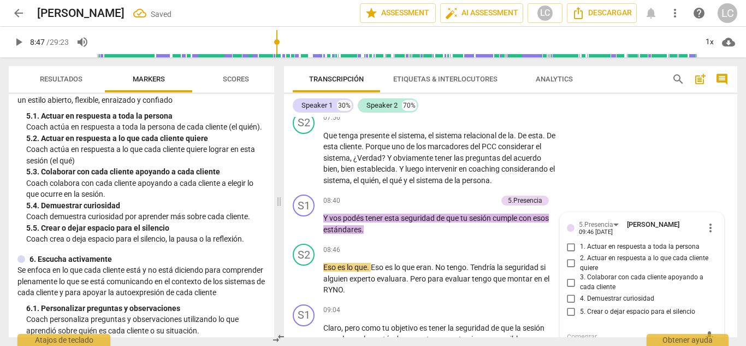
scroll to position [1458, 0]
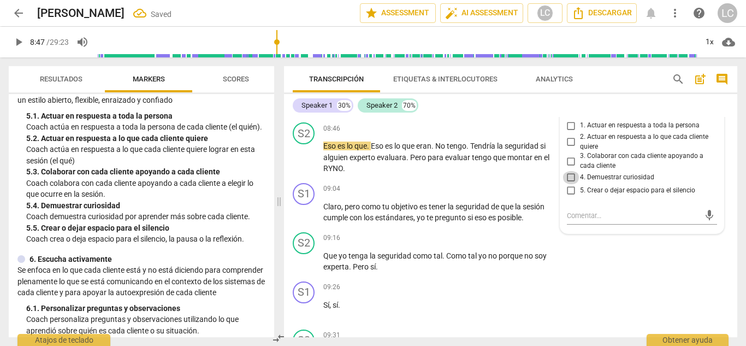
click at [572, 184] on input "4. Demuestrar curiosidad" at bounding box center [571, 177] width 17 height 13
checkbox input "true"
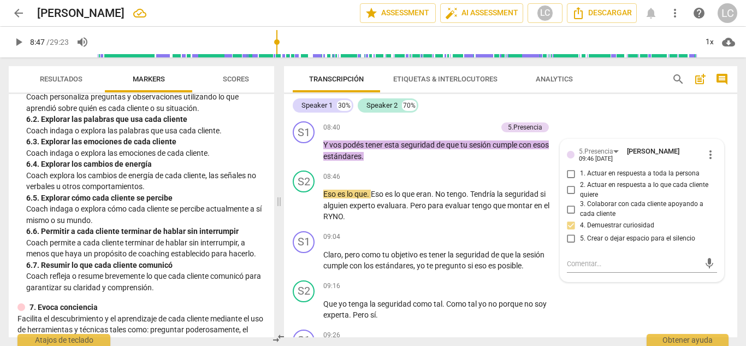
scroll to position [748, 0]
click at [460, 132] on div "S1 play_arrow pause 08:40 + Add competency 5.Presencia keyboard_arrow_right Y v…" at bounding box center [511, 141] width 454 height 49
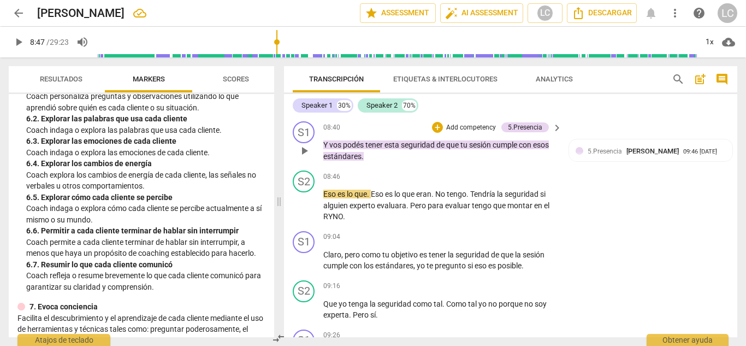
click at [460, 133] on p "Add competency" at bounding box center [471, 128] width 52 height 10
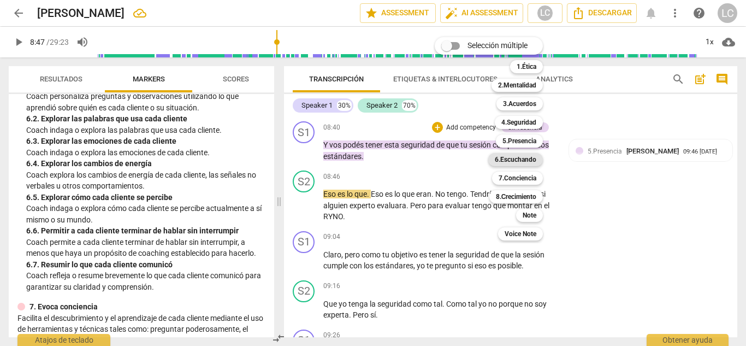
click at [521, 160] on b "6.Escuchando" at bounding box center [516, 159] width 42 height 13
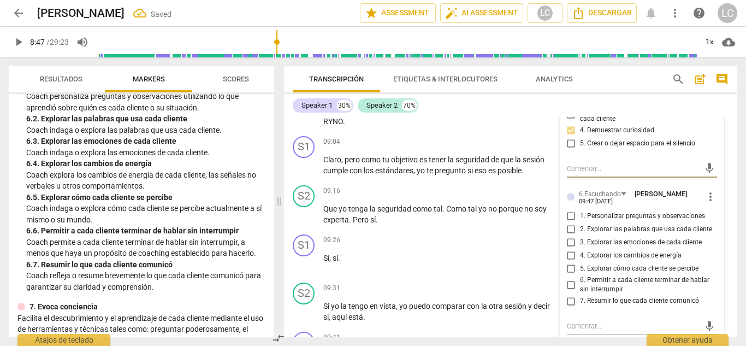
scroll to position [1532, 0]
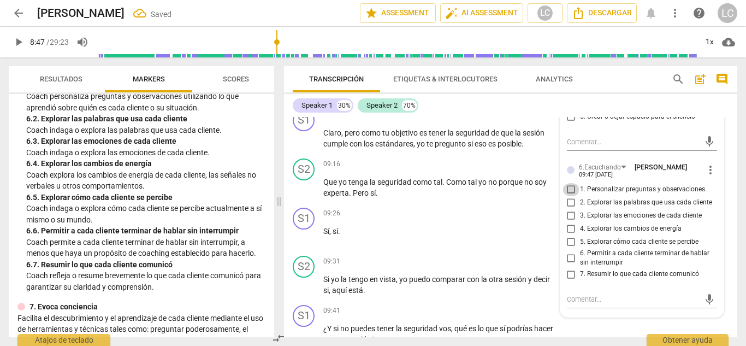
click at [570, 196] on input "1. Personalizar preguntas y observaciones" at bounding box center [571, 189] width 17 height 13
checkbox input "true"
click at [570, 209] on input "2. Explorar las palabras que usa cada cliente" at bounding box center [571, 202] width 17 height 13
checkbox input "true"
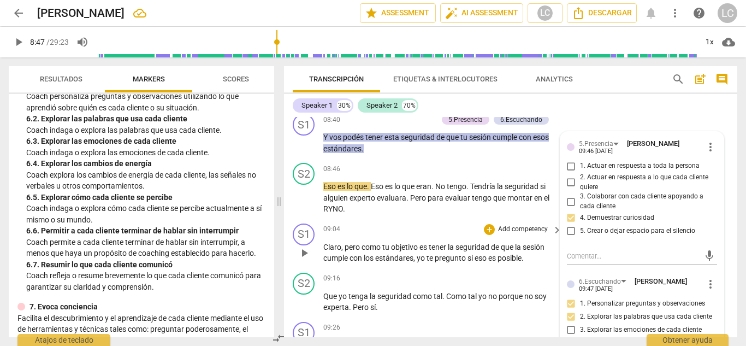
scroll to position [1418, 0]
click at [302, 204] on span "play_arrow" at bounding box center [304, 197] width 13 height 13
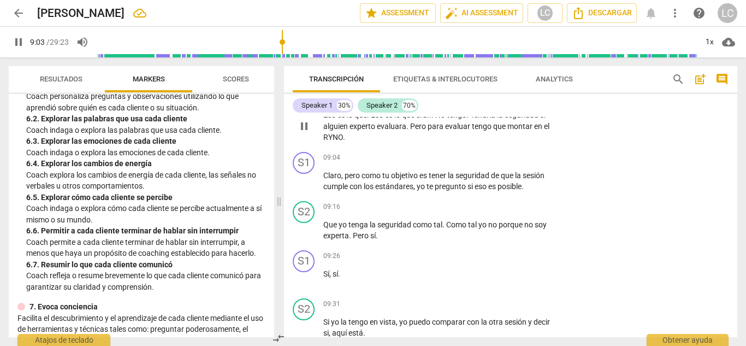
scroll to position [1490, 0]
click at [301, 187] on span "pause" at bounding box center [304, 180] width 13 height 13
type input "556"
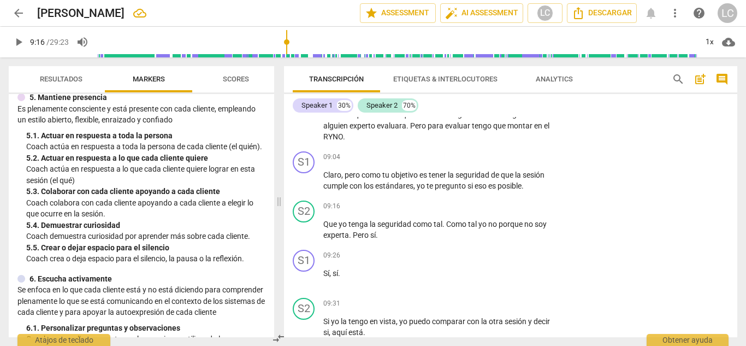
scroll to position [504, 0]
click at [505, 162] on p "Add competency" at bounding box center [523, 157] width 52 height 10
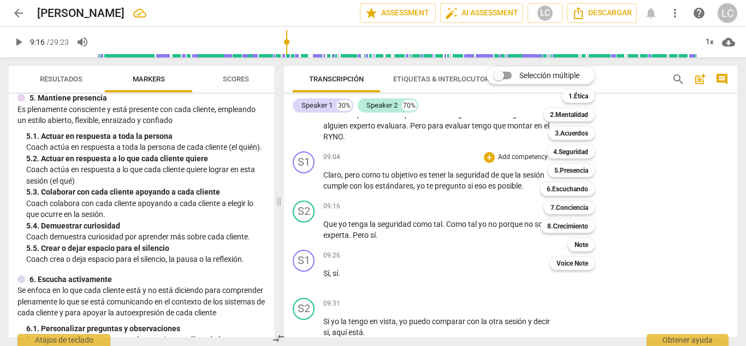
click at [70, 158] on div at bounding box center [373, 173] width 746 height 346
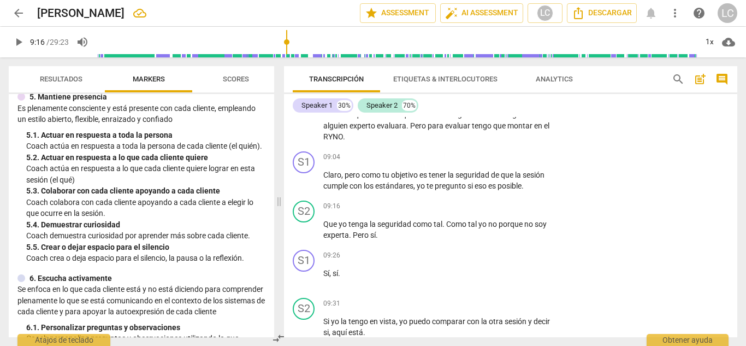
scroll to position [507, 0]
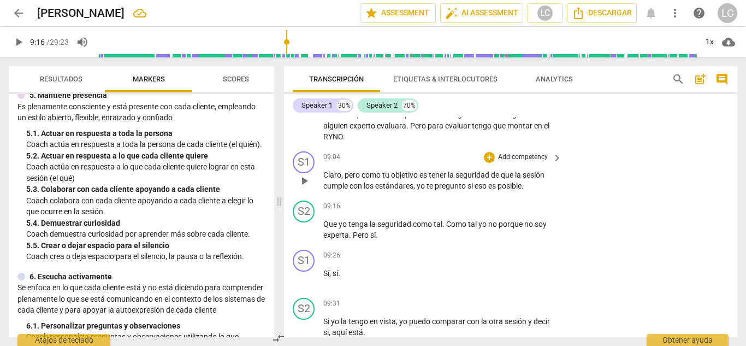
click at [513, 162] on p "Add competency" at bounding box center [523, 157] width 52 height 10
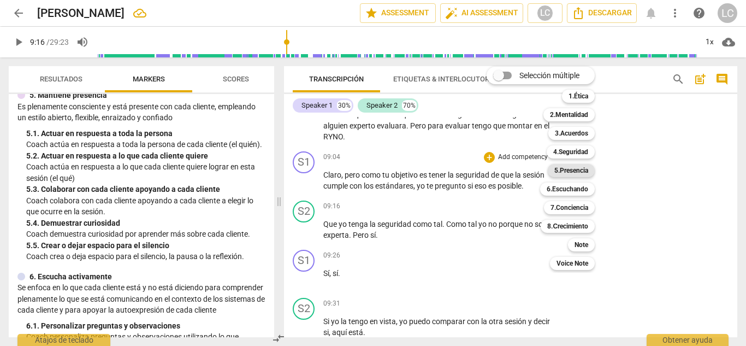
click at [576, 173] on b "5.Presencia" at bounding box center [572, 170] width 34 height 13
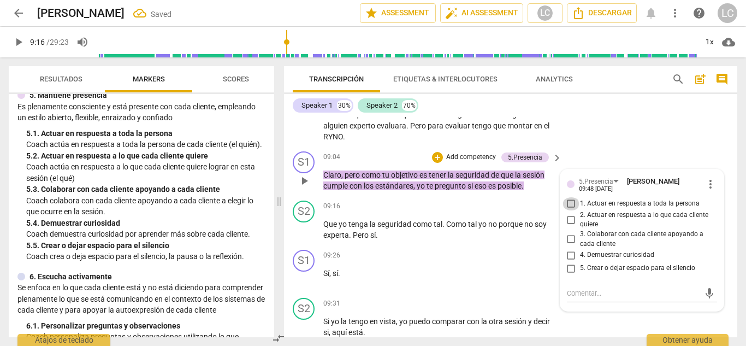
click at [570, 210] on input "1. Actuar en respuesta a toda la persona" at bounding box center [571, 203] width 17 height 13
checkbox input "true"
click at [568, 226] on input "2. Actuar en respuesta a lo que cada cliente quiere" at bounding box center [571, 219] width 17 height 13
checkbox input "true"
click at [570, 262] on input "4. Demuestrar curiosidad" at bounding box center [571, 255] width 17 height 13
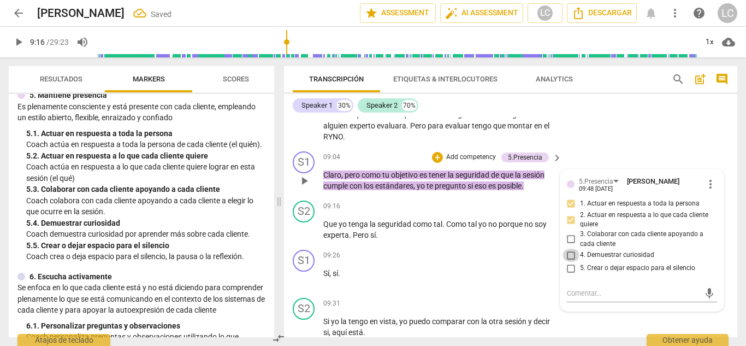
checkbox input "true"
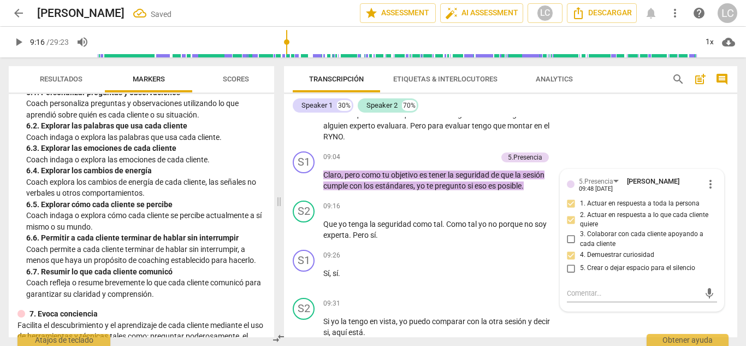
scroll to position [742, 0]
click at [463, 163] on div "+ Add competency" at bounding box center [464, 157] width 65 height 11
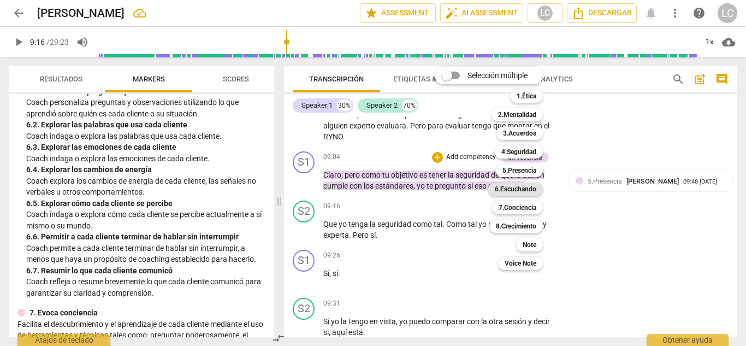
click at [519, 189] on b "6.Escuchando" at bounding box center [516, 189] width 42 height 13
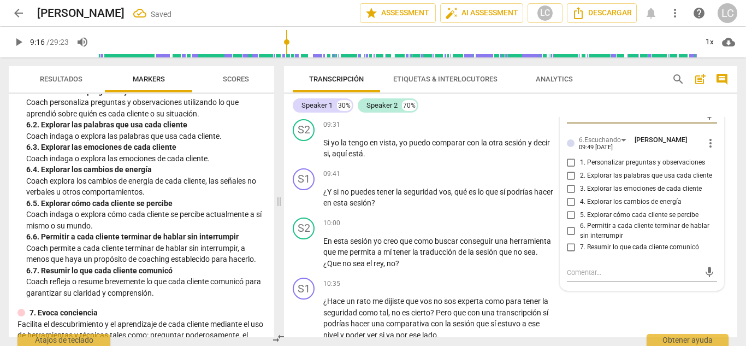
scroll to position [1670, 0]
click at [570, 180] on input "2. Explorar las palabras que usa cada cliente" at bounding box center [571, 173] width 17 height 13
checkbox input "true"
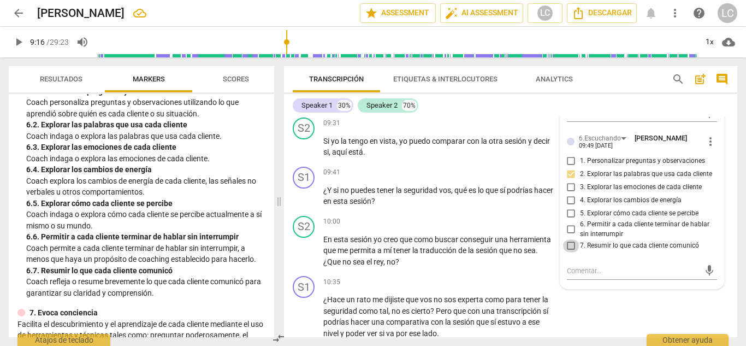
click at [568, 252] on input "7. Resumir lo que cada cliente comunicó" at bounding box center [571, 245] width 17 height 13
checkbox input "true"
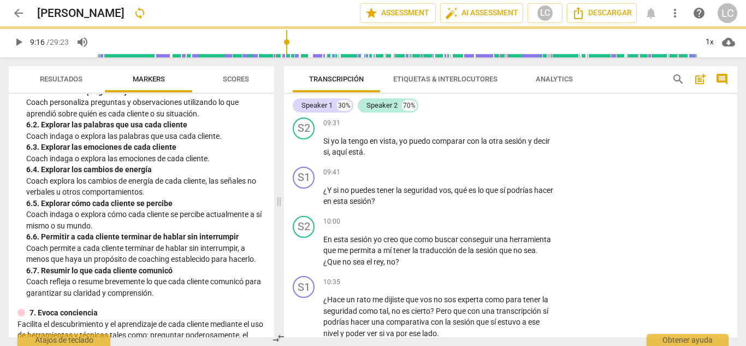
click at [196, 198] on p "Coach explora los cambios de energía de cada cliente, las señales no verbales u…" at bounding box center [145, 186] width 239 height 22
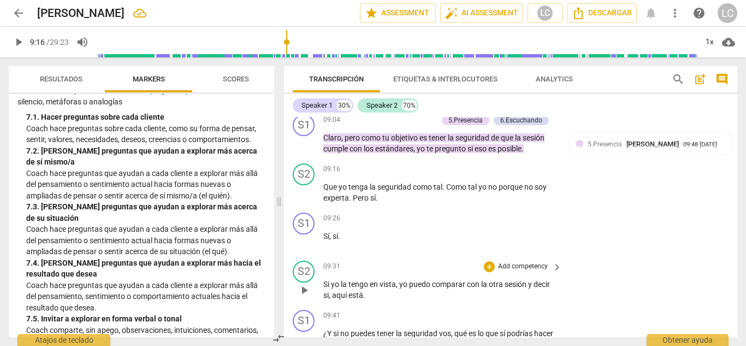
scroll to position [1526, 0]
click at [425, 126] on p "Add competency" at bounding box center [412, 121] width 52 height 10
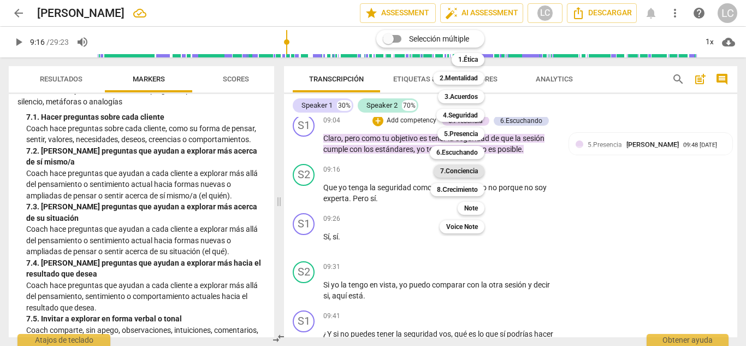
click at [458, 173] on b "7.Conciencia" at bounding box center [459, 170] width 38 height 13
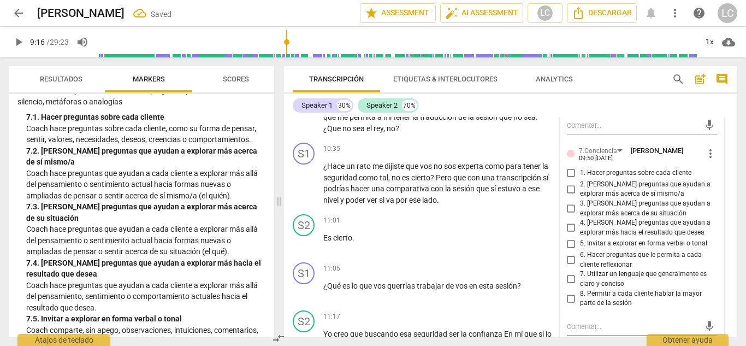
scroll to position [1819, 0]
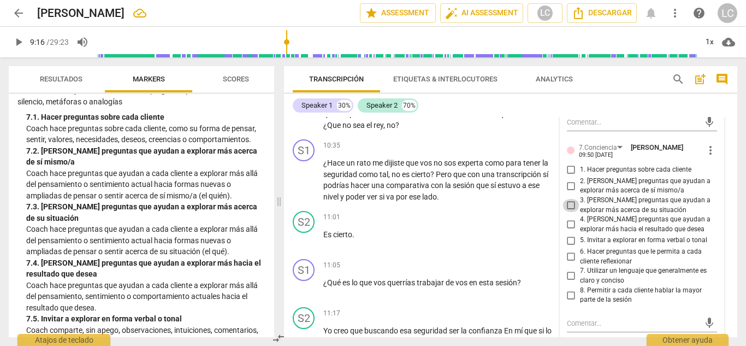
click at [570, 212] on input "3. [PERSON_NAME] preguntas que ayudan a explorar más acerca de su situación" at bounding box center [571, 205] width 17 height 13
checkbox input "true"
click at [567, 231] on input "4. [PERSON_NAME] preguntas que ayudan a explorar más hacia el resultado que des…" at bounding box center [571, 224] width 17 height 13
checkbox input "true"
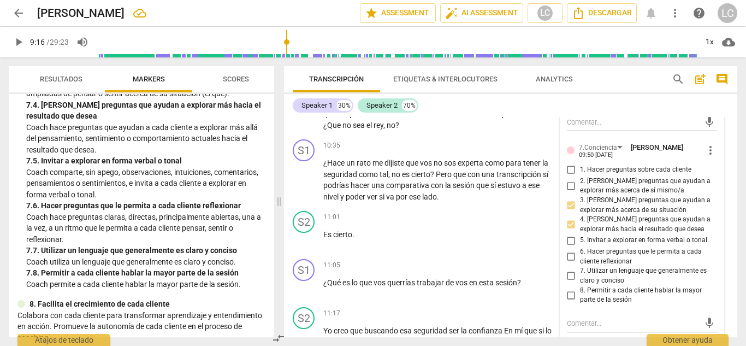
scroll to position [1151, 0]
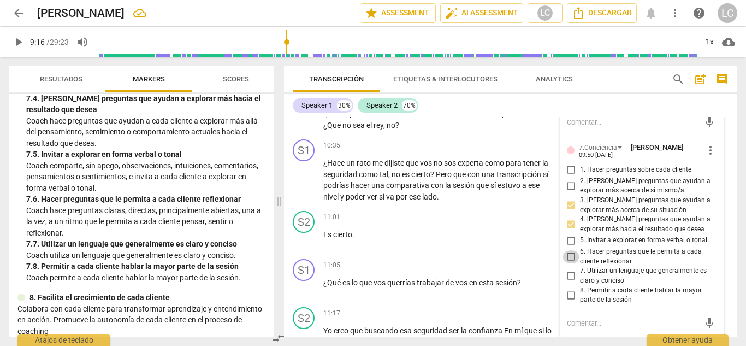
click at [568, 263] on input "6. Hacer preguntas que le permita a cada cliente reflexionar" at bounding box center [571, 256] width 17 height 13
checkbox input "true"
click at [568, 283] on input "7. Utilizar un lenguaje que generalmente es claro y conciso" at bounding box center [571, 275] width 17 height 13
checkbox input "true"
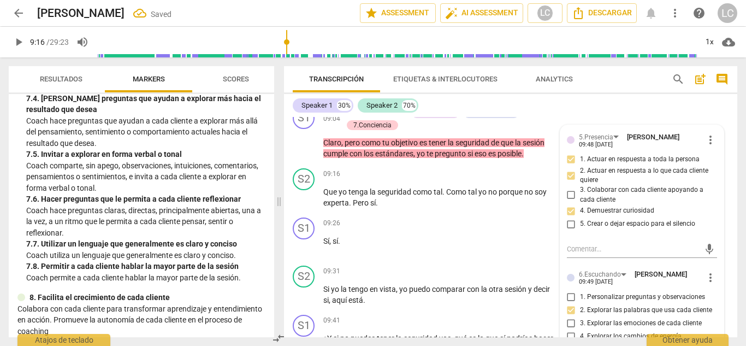
scroll to position [1534, 0]
click at [303, 204] on span "play_arrow" at bounding box center [304, 197] width 13 height 13
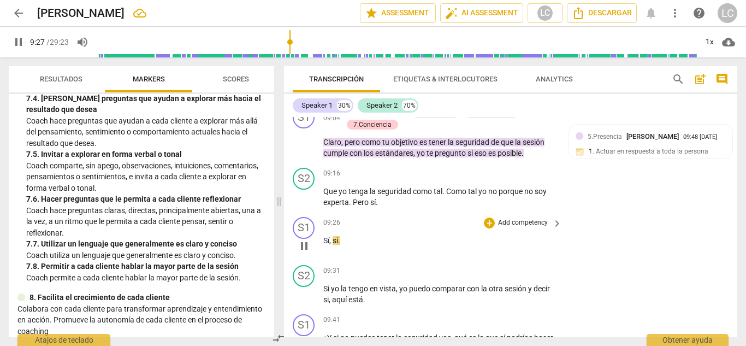
click at [325, 245] on span "Sí" at bounding box center [326, 240] width 6 height 9
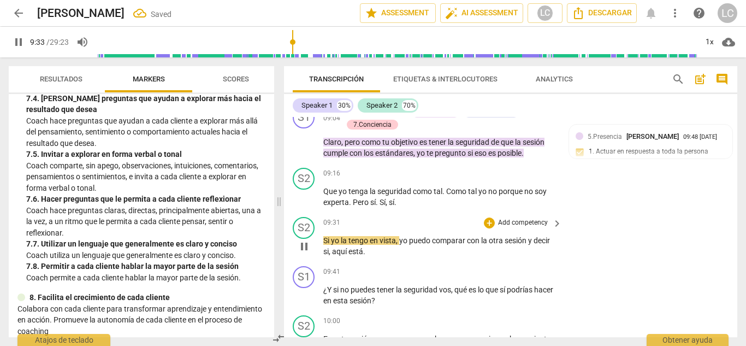
click at [323, 250] on div "play_arrow pause" at bounding box center [310, 246] width 28 height 15
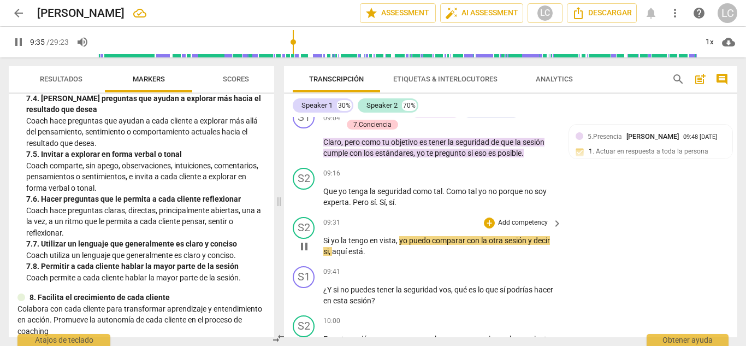
click at [325, 245] on span "Si" at bounding box center [327, 240] width 8 height 9
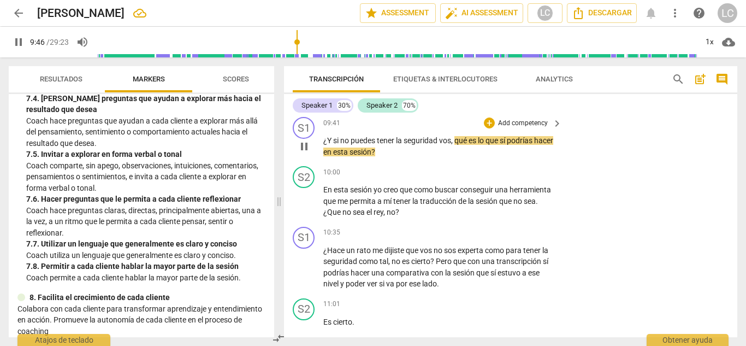
scroll to position [1646, 0]
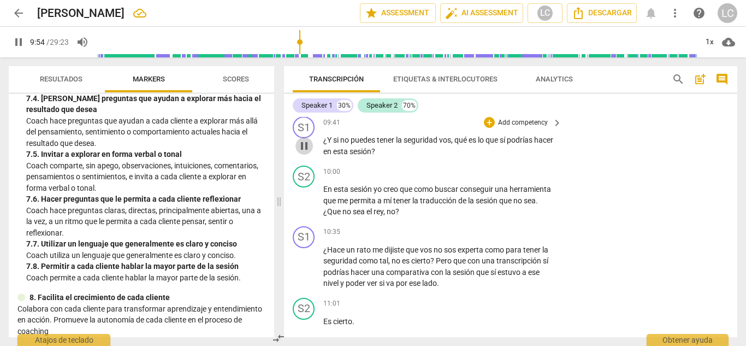
click at [303, 152] on span "pause" at bounding box center [304, 145] width 13 height 13
drag, startPoint x: 295, startPoint y: 160, endPoint x: 309, endPoint y: 158, distance: 13.8
click at [309, 157] on div "S1 play_arrow pause" at bounding box center [308, 136] width 31 height 40
click at [309, 152] on span "play_arrow" at bounding box center [304, 145] width 13 height 13
click at [309, 152] on span "pause" at bounding box center [304, 145] width 13 height 13
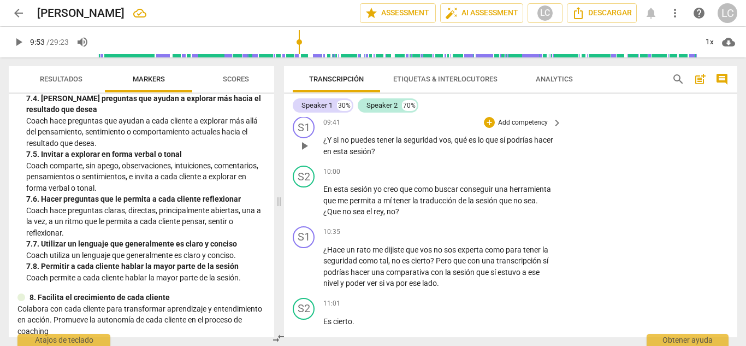
type input "593"
click at [502, 128] on p "Add competency" at bounding box center [523, 123] width 52 height 10
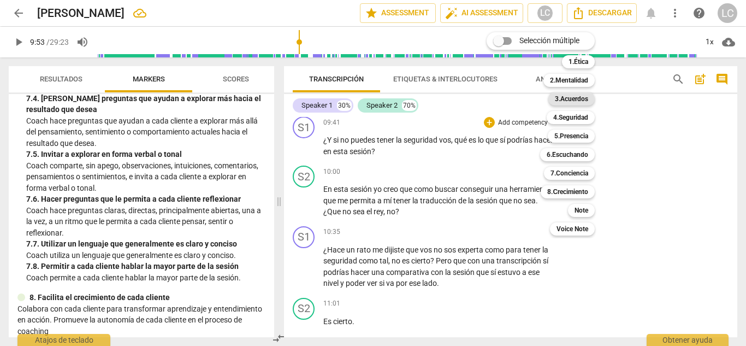
click at [585, 101] on b "3.Acuerdos" at bounding box center [571, 98] width 33 height 13
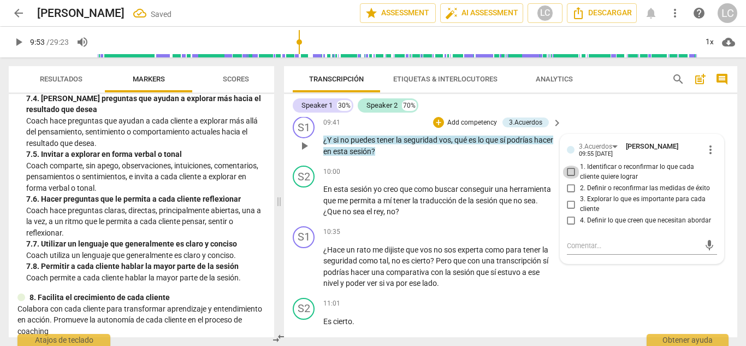
click at [568, 179] on input "1. Identificar o reconfirmar lo que cada cliente quiere lograr" at bounding box center [571, 172] width 17 height 13
checkbox input "true"
click at [570, 227] on input "4. Definir lo que creen que necesitan abordar" at bounding box center [571, 220] width 17 height 13
checkbox input "true"
click at [302, 207] on span "play_arrow" at bounding box center [304, 200] width 13 height 13
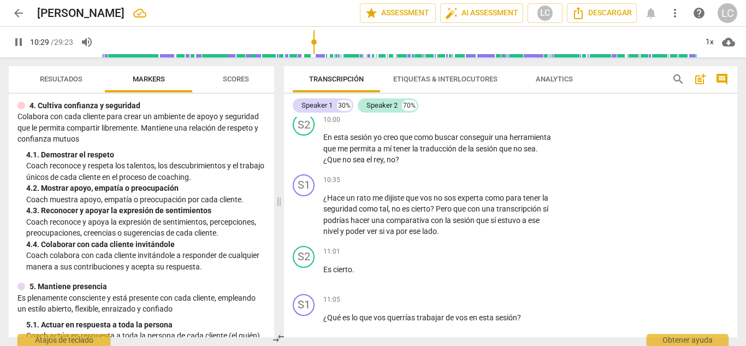
scroll to position [317, 0]
click at [303, 221] on span "pause" at bounding box center [304, 214] width 13 height 13
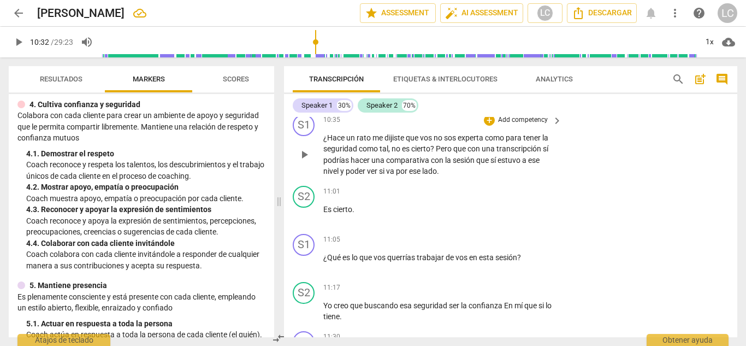
scroll to position [1758, 0]
click at [304, 161] on span "play_arrow" at bounding box center [304, 154] width 13 height 13
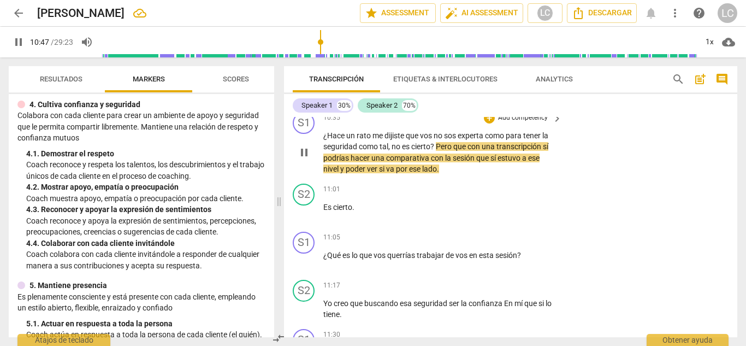
scroll to position [1760, 0]
click at [325, 212] on span "Es" at bounding box center [328, 207] width 10 height 9
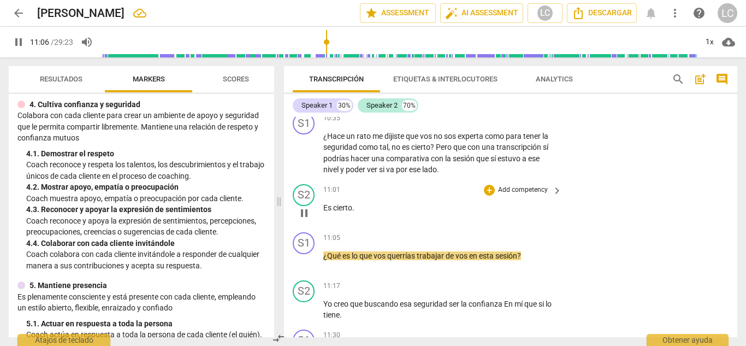
click at [324, 212] on span "Es" at bounding box center [328, 207] width 10 height 9
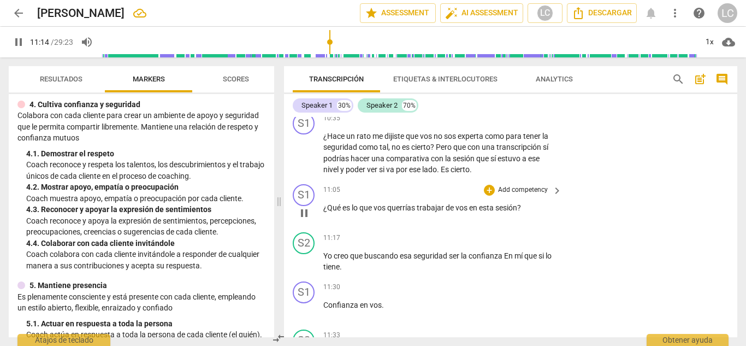
click at [326, 212] on span "¿Qué" at bounding box center [332, 207] width 19 height 9
click at [323, 219] on div "play_arrow pause" at bounding box center [310, 213] width 28 height 14
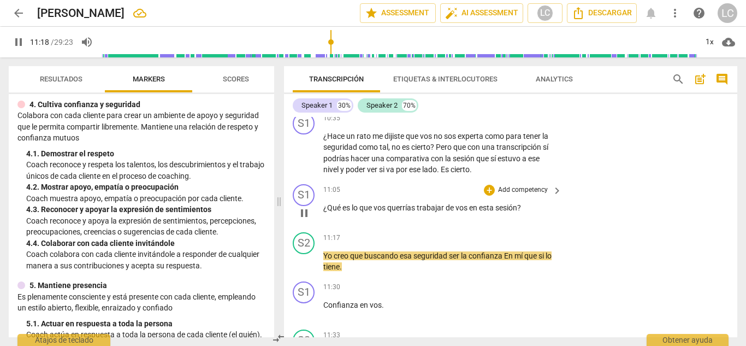
click at [324, 212] on span "¿Qué" at bounding box center [332, 207] width 19 height 9
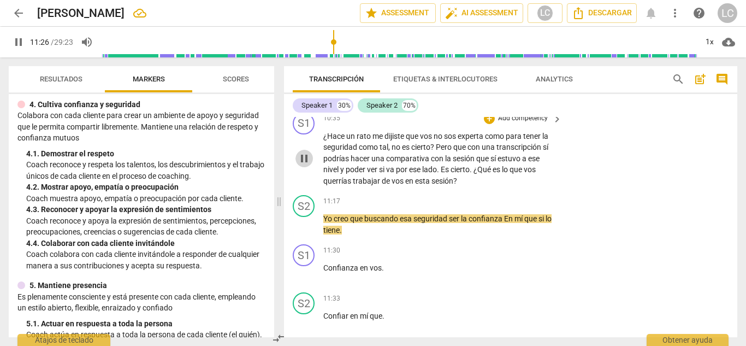
click at [307, 165] on span "pause" at bounding box center [304, 158] width 13 height 13
click at [307, 165] on span "play_arrow" at bounding box center [304, 158] width 13 height 13
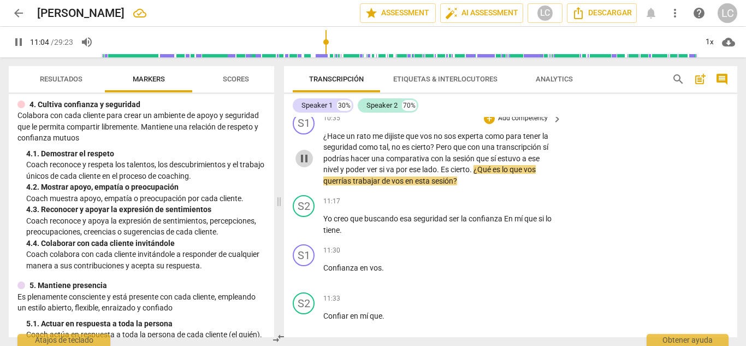
click at [302, 165] on span "pause" at bounding box center [304, 158] width 13 height 13
type input "665"
click at [501, 123] on p "Add competency" at bounding box center [523, 119] width 52 height 10
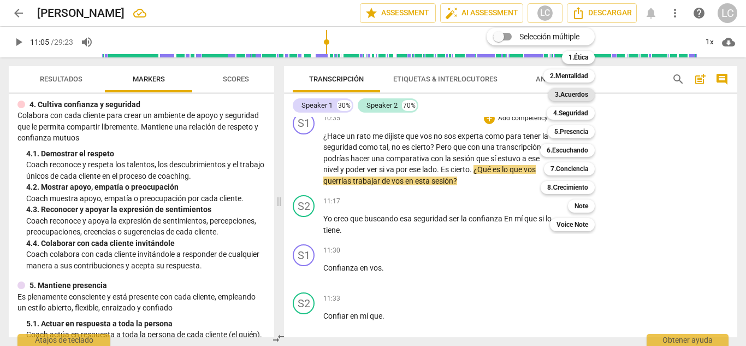
click at [580, 95] on b "3.Acuerdos" at bounding box center [571, 94] width 33 height 13
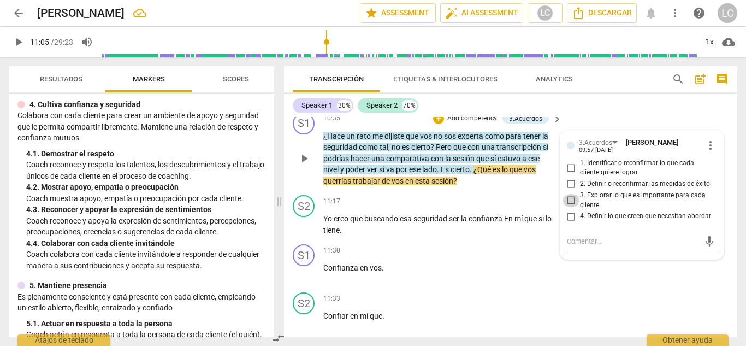
click at [573, 207] on input "3. Explorar lo que es importante para cada cliente" at bounding box center [571, 200] width 17 height 13
checkbox input "true"
click at [571, 223] on input "4. Definir lo que creen que necesitan abordar" at bounding box center [571, 216] width 17 height 13
checkbox input "true"
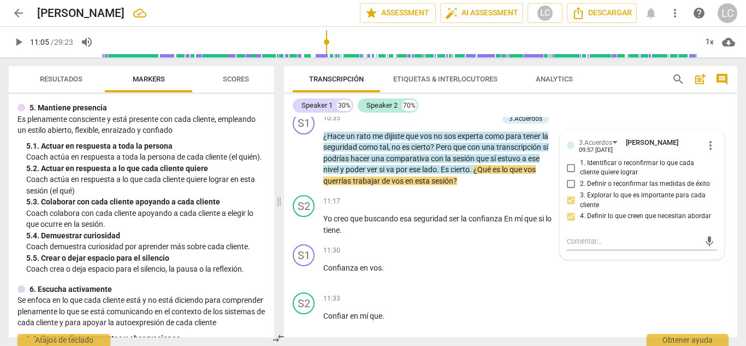
scroll to position [497, 0]
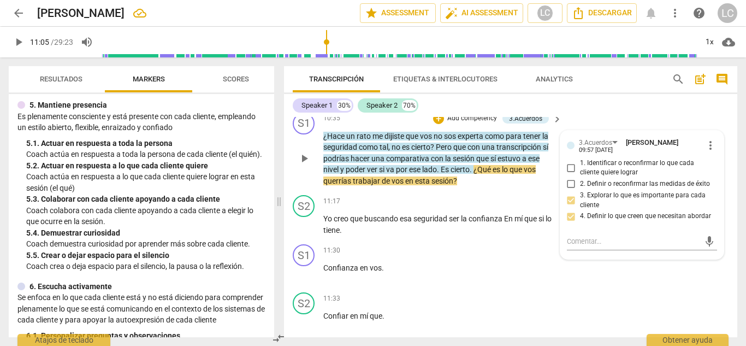
click at [460, 123] on p "Add competency" at bounding box center [472, 119] width 52 height 10
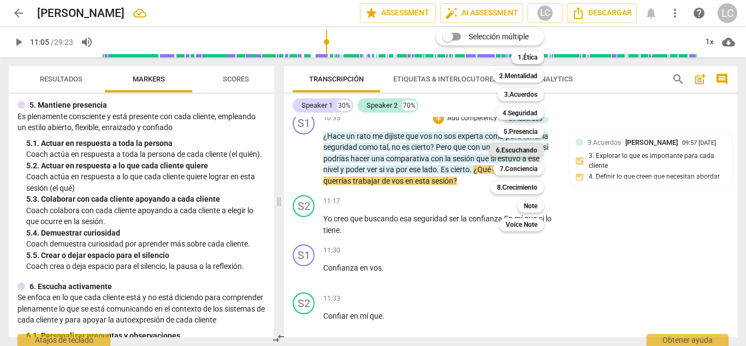
click at [525, 146] on b "6.Escuchando" at bounding box center [517, 150] width 42 height 13
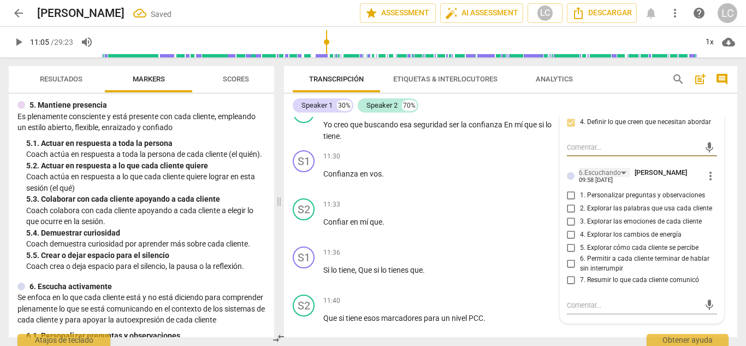
scroll to position [1853, 0]
click at [569, 215] on input "2. Explorar las palabras que usa cada cliente" at bounding box center [571, 208] width 17 height 13
checkbox input "true"
click at [568, 202] on input "1. Personalizar preguntas y observaciones" at bounding box center [571, 195] width 17 height 13
checkbox input "true"
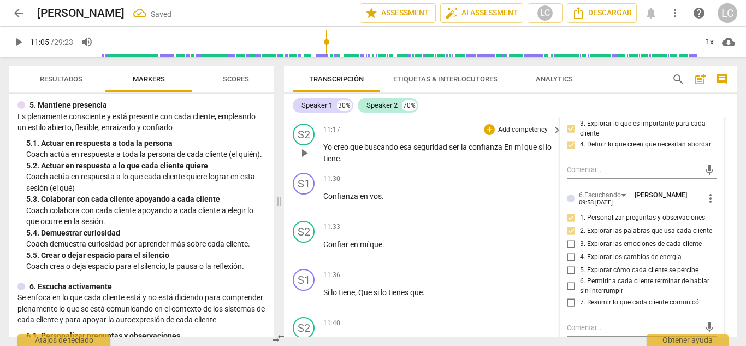
scroll to position [1832, 0]
click at [304, 158] on span "play_arrow" at bounding box center [304, 151] width 13 height 13
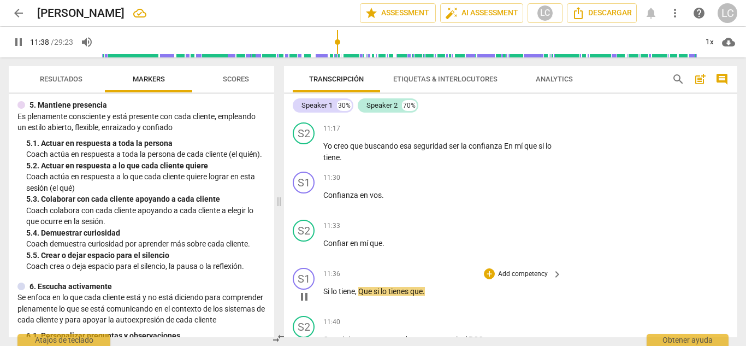
click at [325, 296] on span "Si" at bounding box center [327, 291] width 8 height 9
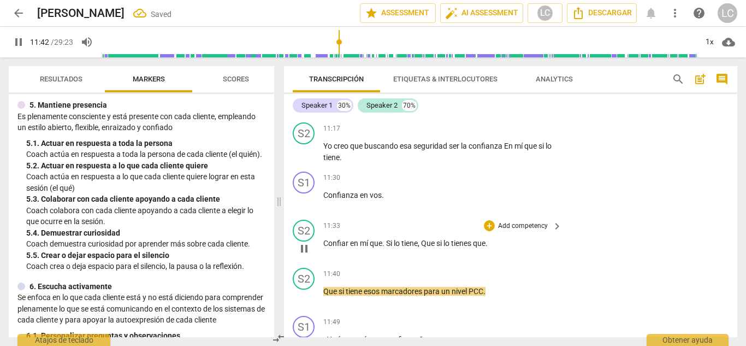
click at [303, 255] on span "pause" at bounding box center [304, 248] width 13 height 13
click at [303, 255] on span "play_arrow" at bounding box center [304, 248] width 13 height 13
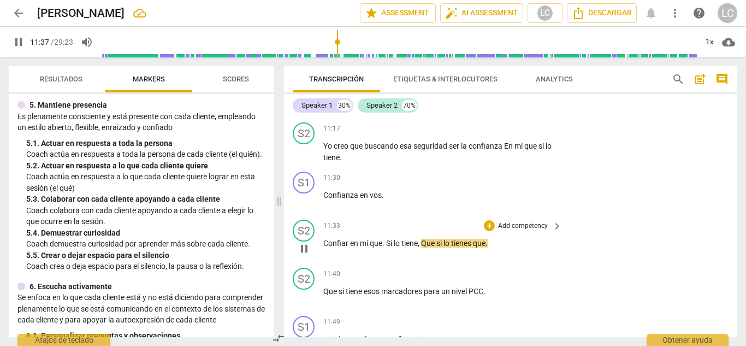
click at [427, 248] on span "Que" at bounding box center [428, 243] width 15 height 9
click at [421, 248] on span "," at bounding box center [419, 243] width 3 height 9
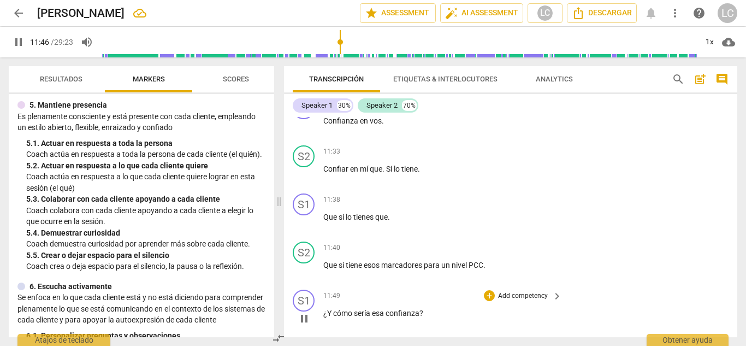
scroll to position [1906, 0]
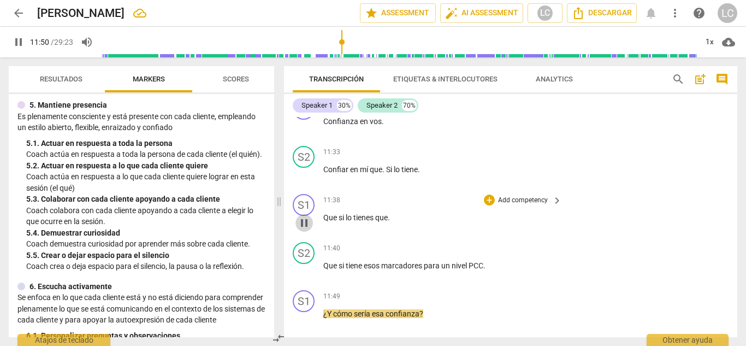
click at [310, 230] on span "pause" at bounding box center [304, 222] width 13 height 13
click at [310, 230] on span "play_arrow" at bounding box center [304, 222] width 13 height 13
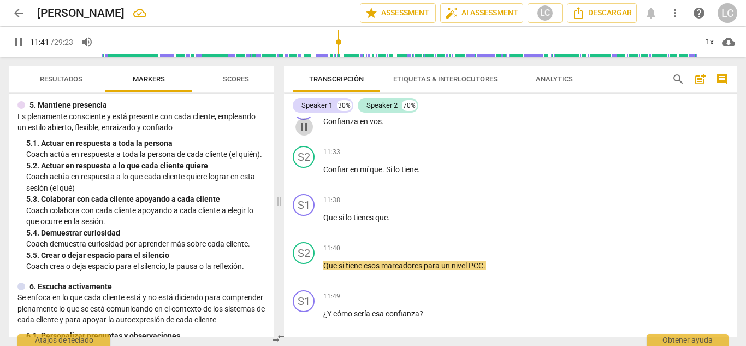
click at [308, 133] on span "pause" at bounding box center [304, 126] width 13 height 13
click at [308, 133] on span "play_arrow" at bounding box center [304, 126] width 13 height 13
click at [307, 133] on span "pause" at bounding box center [304, 126] width 13 height 13
type input "693"
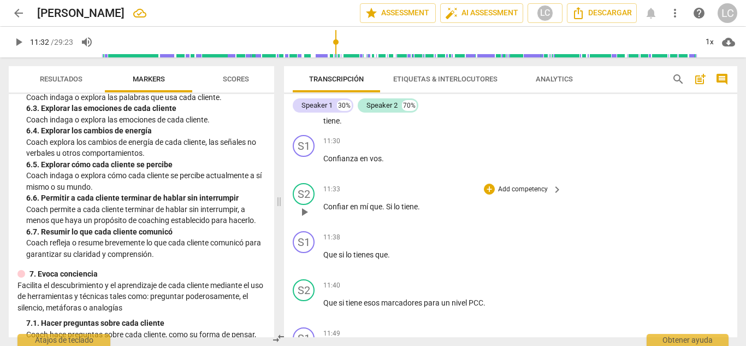
scroll to position [1868, 0]
click at [528, 147] on p "Add competency" at bounding box center [523, 142] width 52 height 10
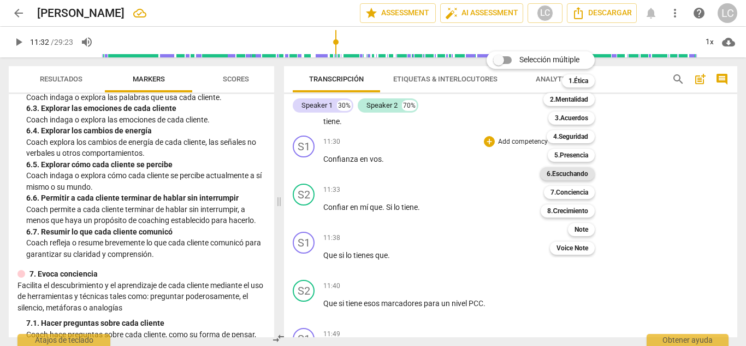
click at [566, 175] on b "6.Escuchando" at bounding box center [568, 173] width 42 height 13
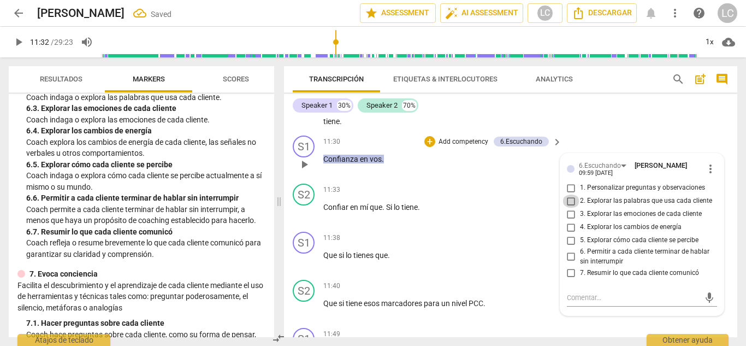
click at [567, 208] on input "2. Explorar las palabras que usa cada cliente" at bounding box center [571, 201] width 17 height 13
checkbox input "true"
click at [304, 267] on span "play_arrow" at bounding box center [304, 260] width 13 height 13
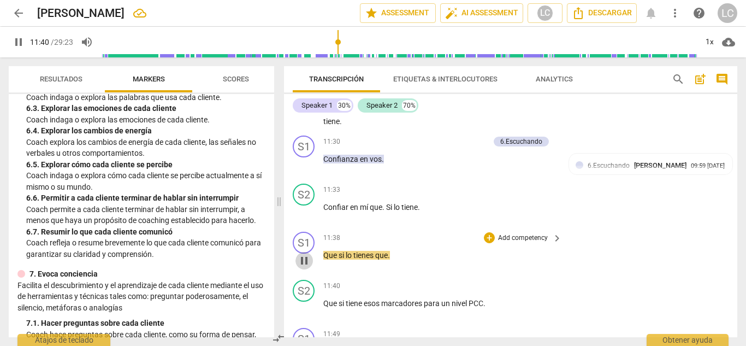
click at [304, 267] on span "pause" at bounding box center [304, 260] width 13 height 13
type input "700"
click at [520, 243] on p "Add competency" at bounding box center [523, 238] width 52 height 10
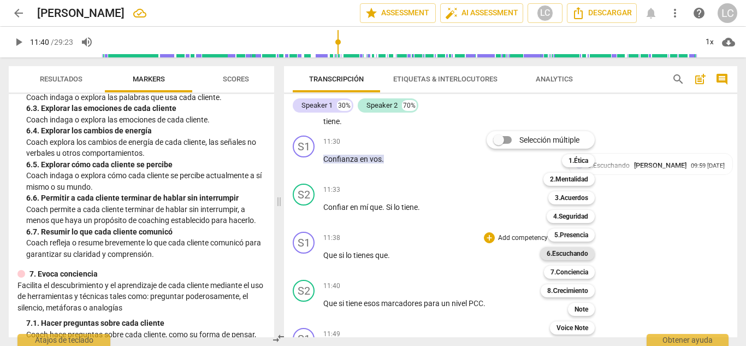
click at [579, 251] on b "6.Escuchando" at bounding box center [568, 253] width 42 height 13
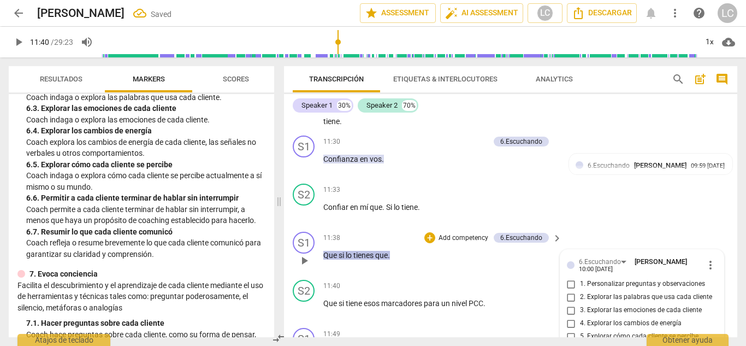
scroll to position [2046, 0]
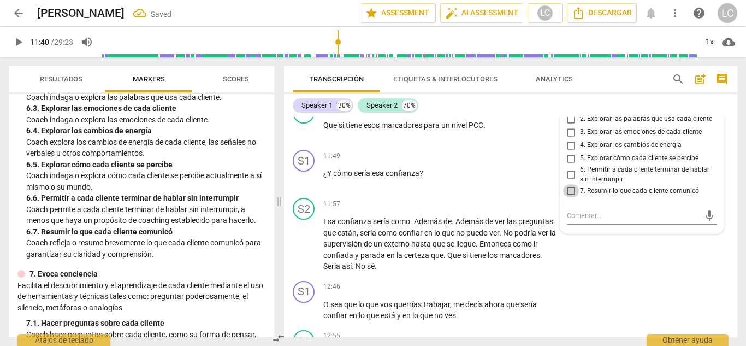
click at [568, 197] on input "7. Resumir lo que cada cliente comunicó" at bounding box center [571, 190] width 17 height 13
checkbox input "true"
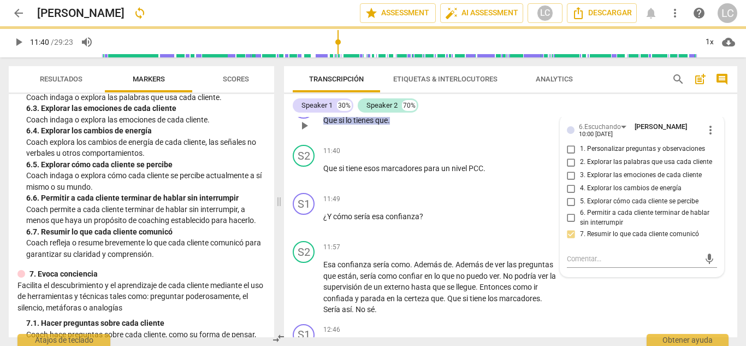
scroll to position [1995, 0]
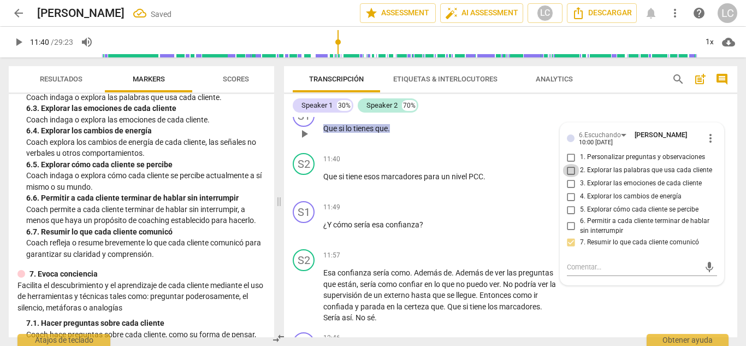
click at [569, 177] on input "2. Explorar las palabras que usa cada cliente" at bounding box center [571, 170] width 17 height 13
checkbox input "true"
click at [305, 189] on span "play_arrow" at bounding box center [304, 181] width 13 height 13
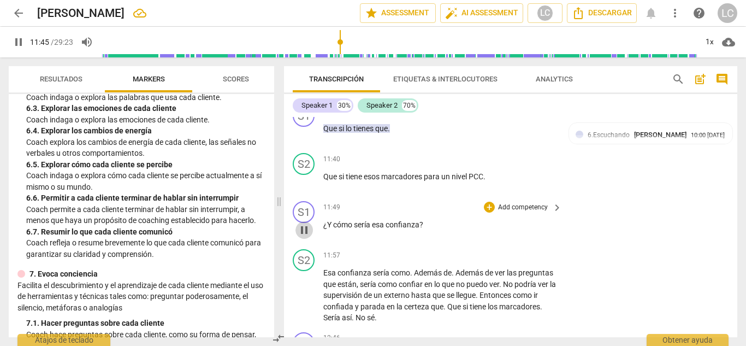
click at [302, 237] on span "pause" at bounding box center [304, 229] width 13 height 13
click at [303, 237] on span "play_arrow" at bounding box center [304, 229] width 13 height 13
click at [305, 237] on span "pause" at bounding box center [304, 229] width 13 height 13
type input "712"
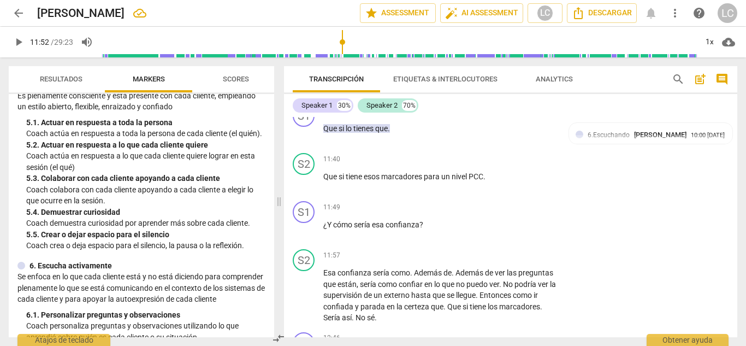
scroll to position [514, 0]
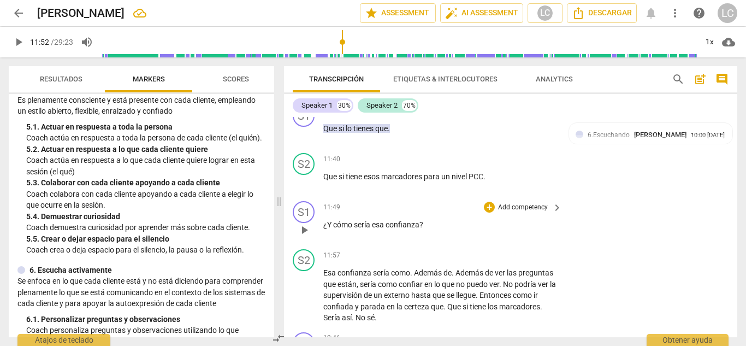
click at [522, 213] on p "Add competency" at bounding box center [523, 208] width 52 height 10
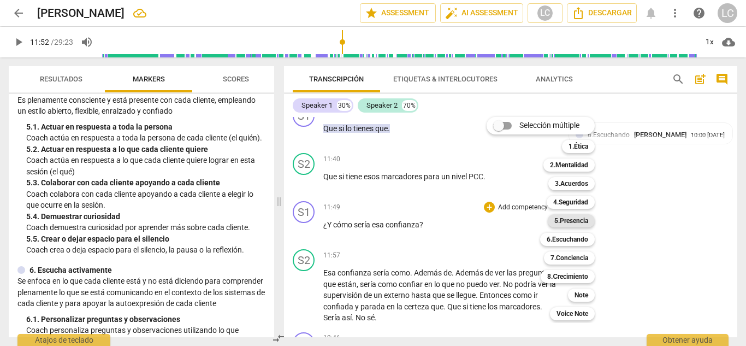
click at [582, 219] on b "5.Presencia" at bounding box center [572, 220] width 34 height 13
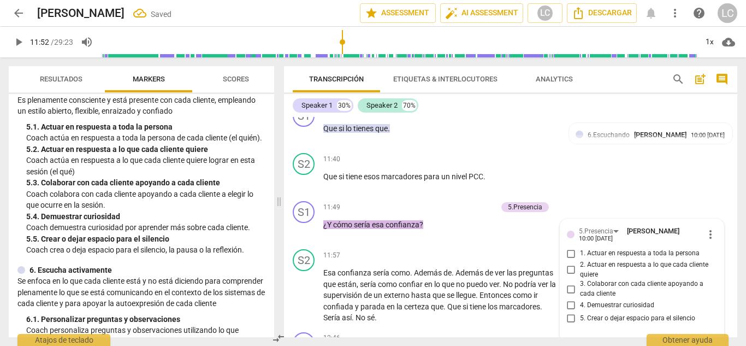
scroll to position [2123, 0]
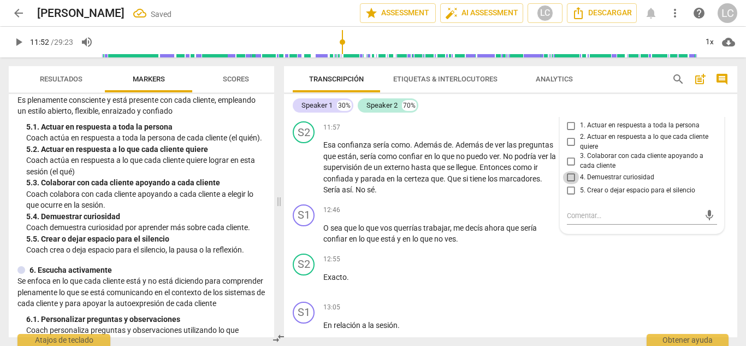
click at [569, 184] on input "4. Demuestrar curiosidad" at bounding box center [571, 177] width 17 height 13
checkbox input "true"
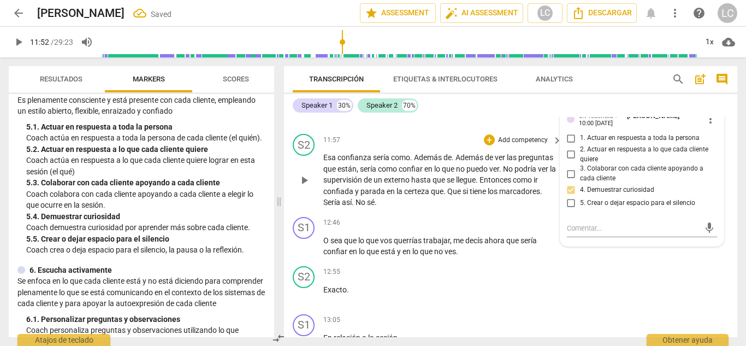
scroll to position [2113, 0]
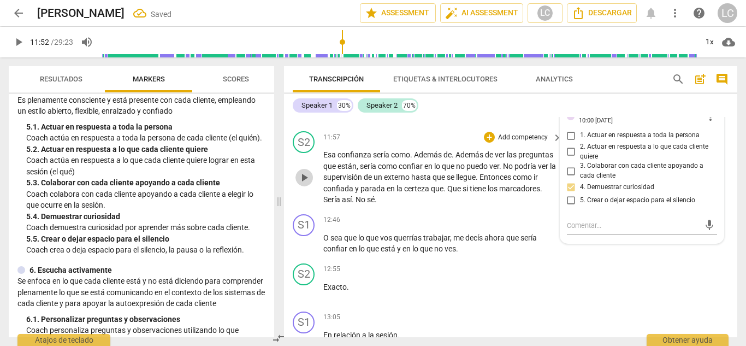
click at [305, 184] on span "play_arrow" at bounding box center [304, 177] width 13 height 13
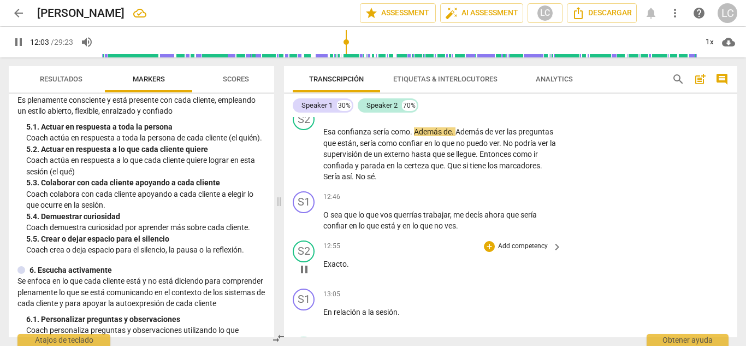
scroll to position [2142, 0]
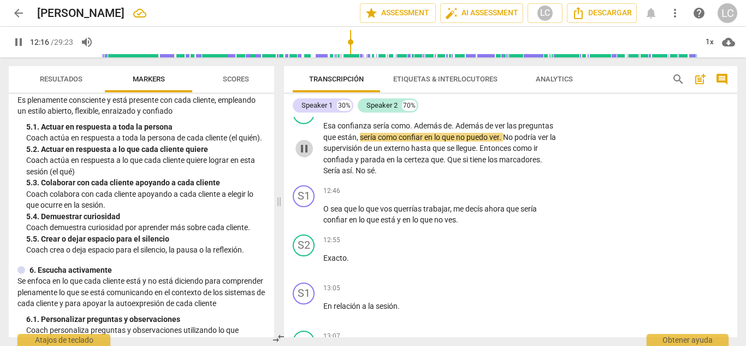
click at [305, 155] on span "pause" at bounding box center [304, 148] width 13 height 13
type input "737"
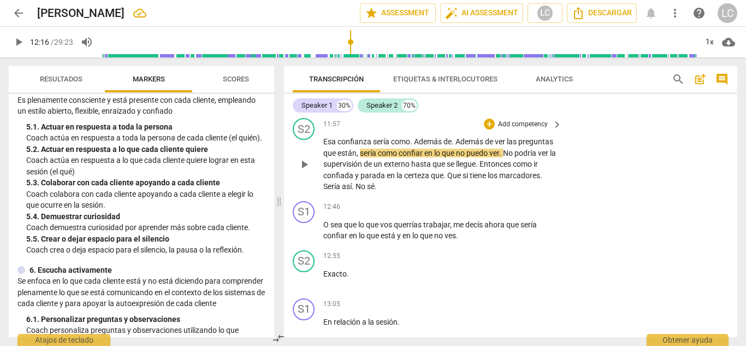
scroll to position [2126, 0]
